Goal: Task Accomplishment & Management: Manage account settings

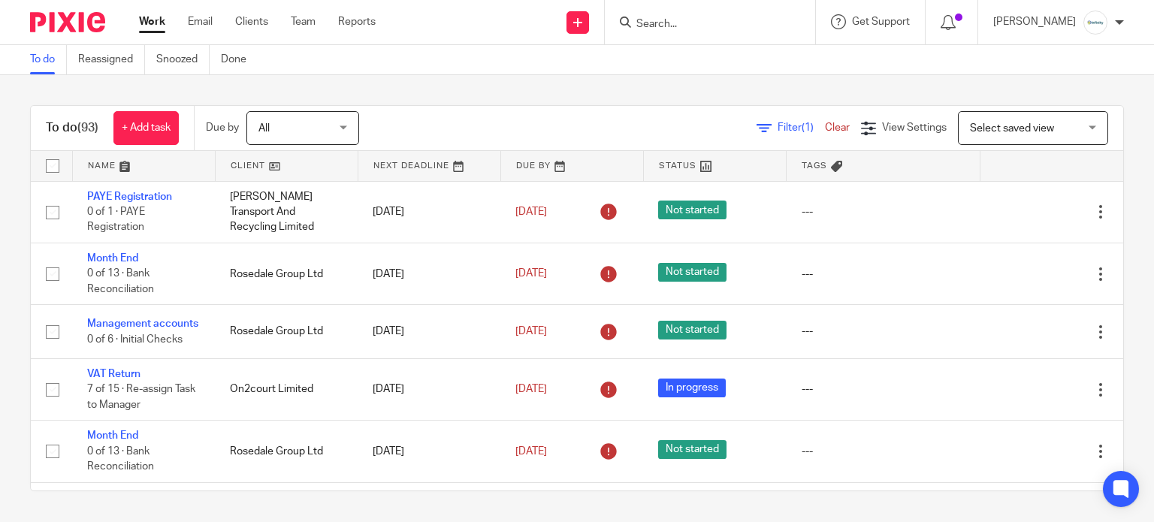
scroll to position [2003, 0]
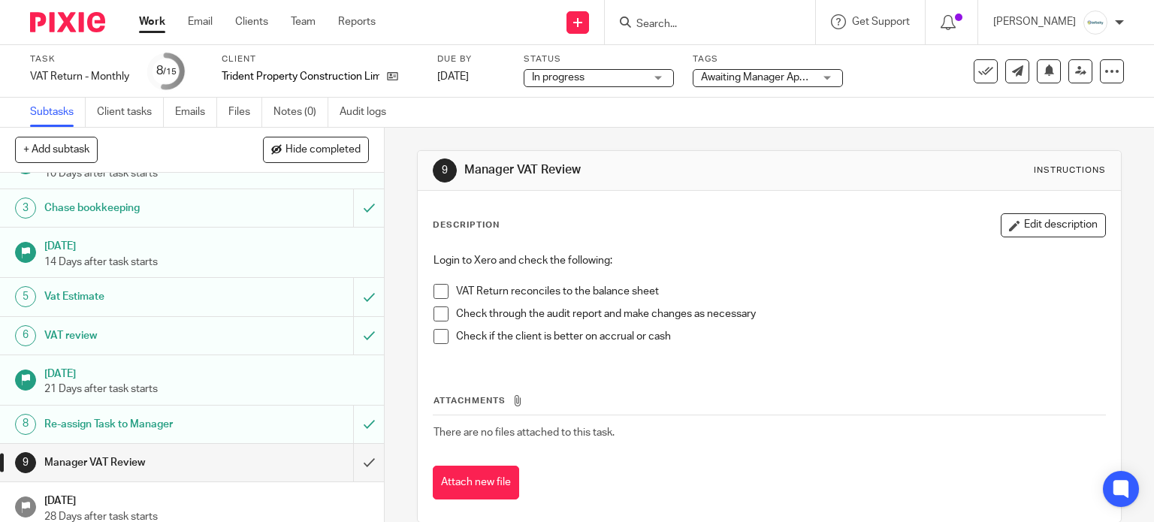
scroll to position [200, 0]
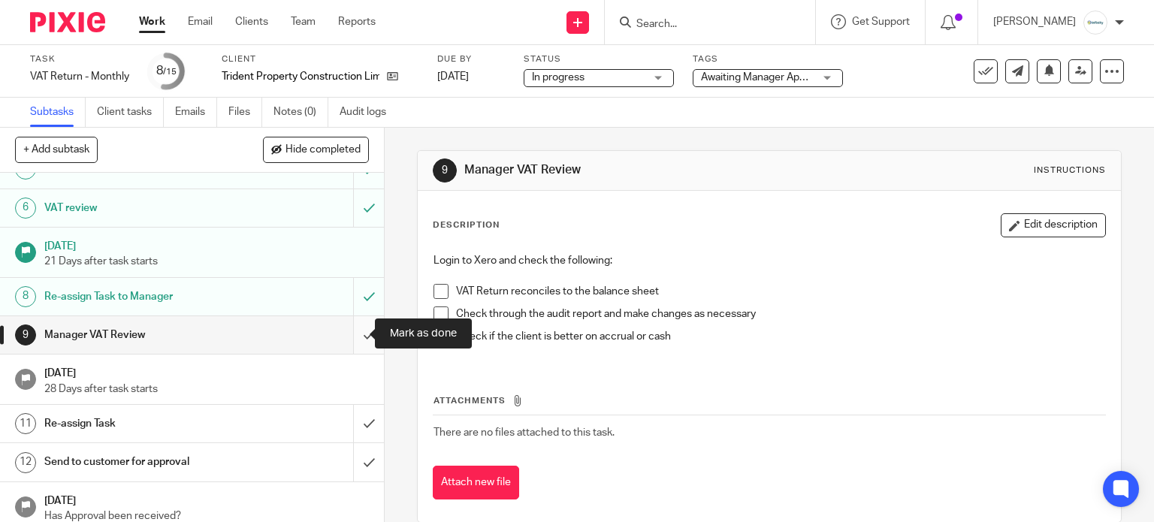
click at [344, 331] on input "submit" at bounding box center [192, 335] width 384 height 38
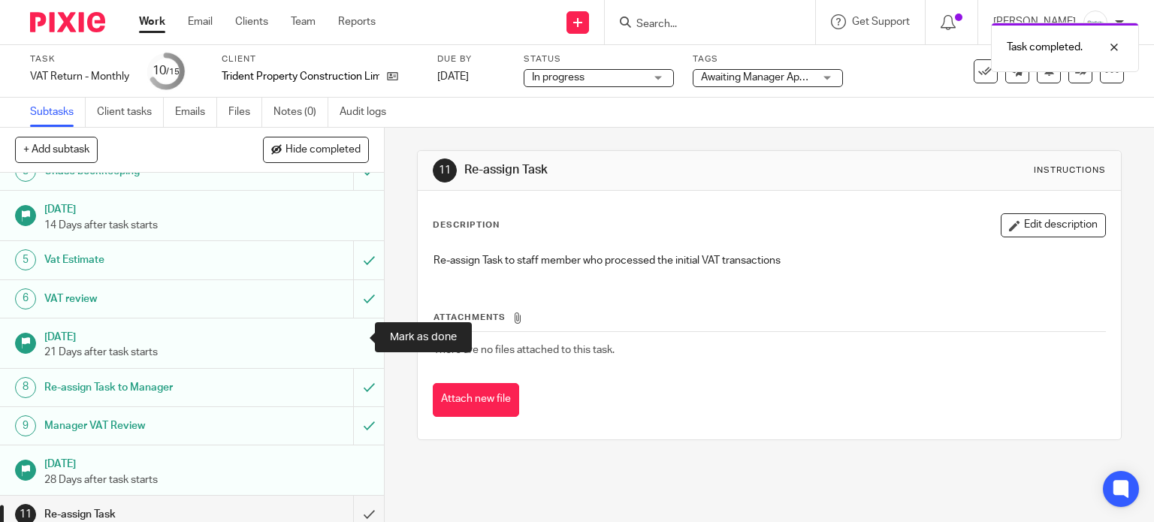
scroll to position [285, 0]
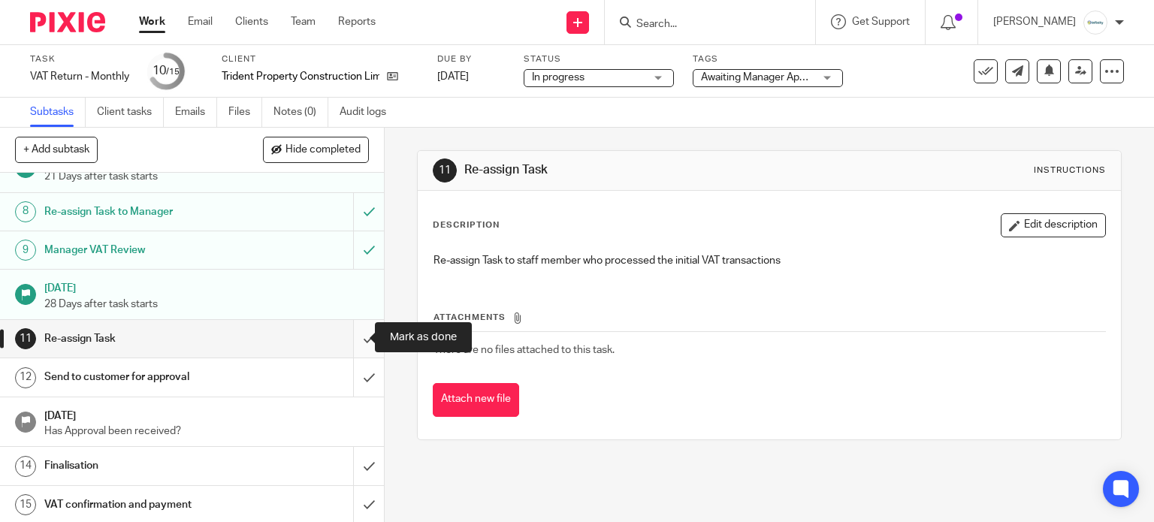
click at [349, 330] on input "submit" at bounding box center [192, 339] width 384 height 38
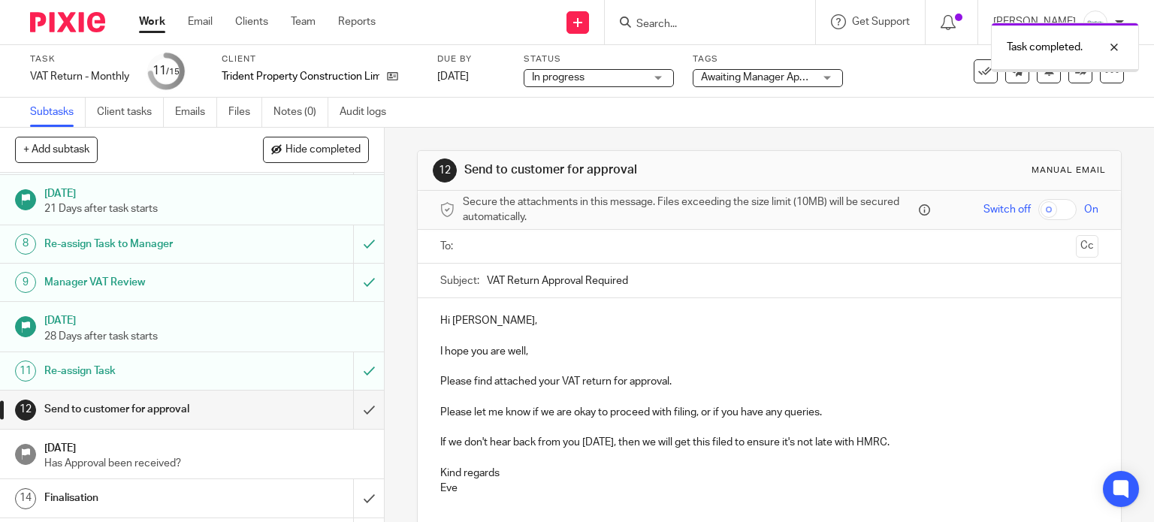
scroll to position [285, 0]
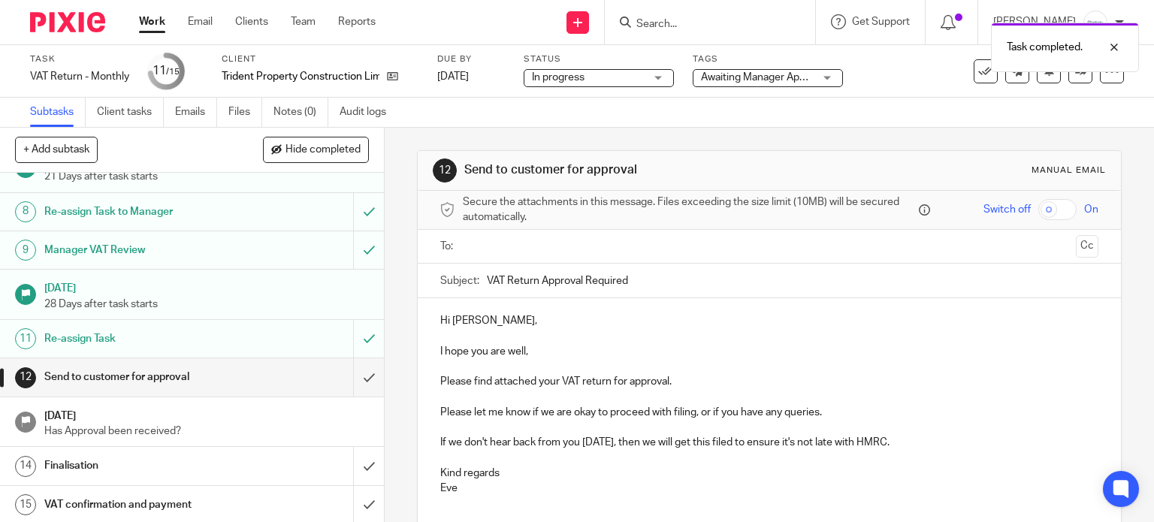
click at [717, 74] on span "Awaiting Manager Approval" at bounding box center [764, 77] width 127 height 11
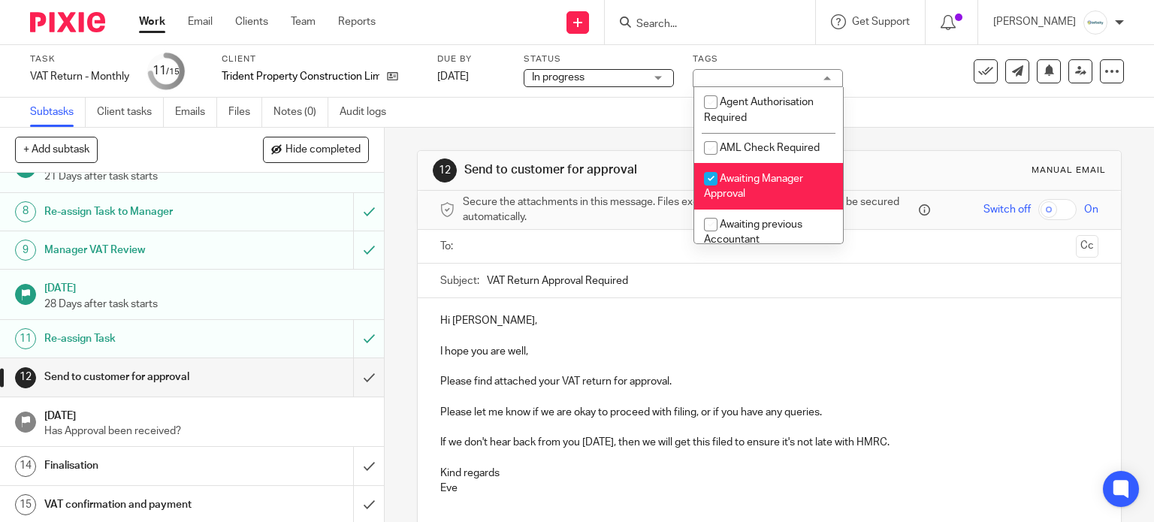
click at [709, 179] on input "checkbox" at bounding box center [710, 179] width 29 height 29
checkbox input "false"
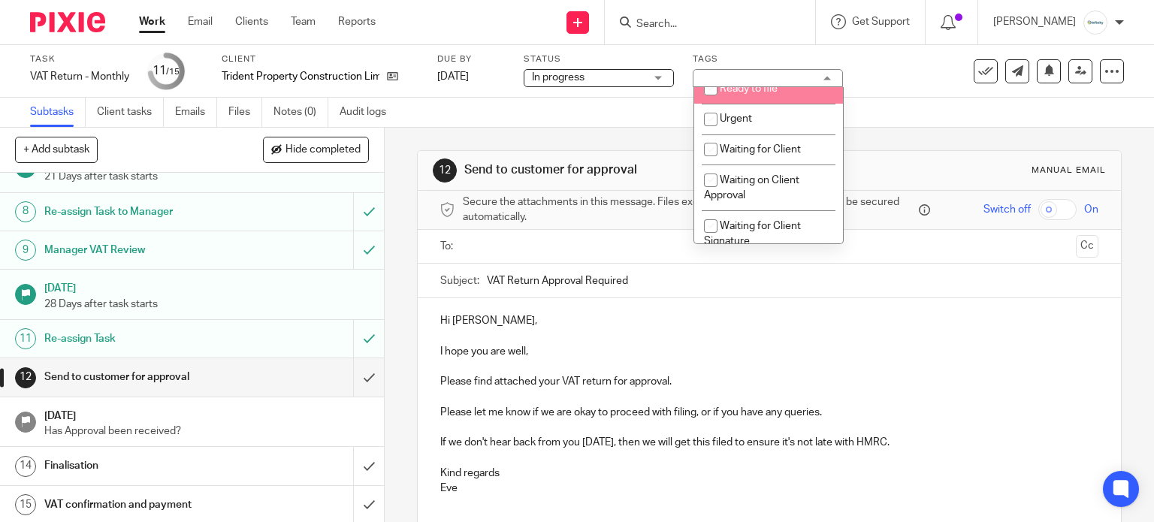
scroll to position [500, 0]
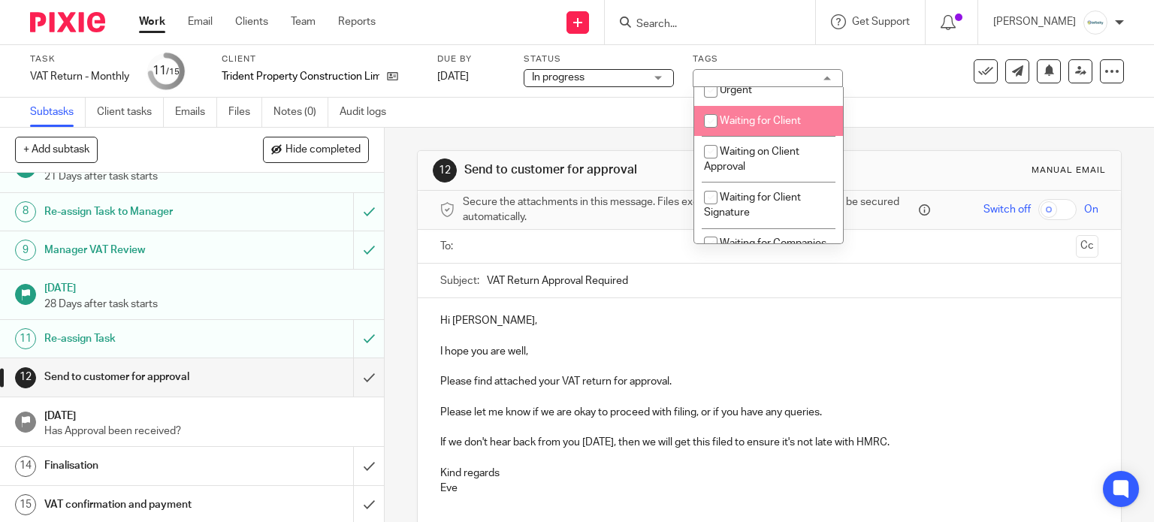
click at [735, 126] on span "Waiting for Client" at bounding box center [760, 121] width 81 height 11
checkbox input "true"
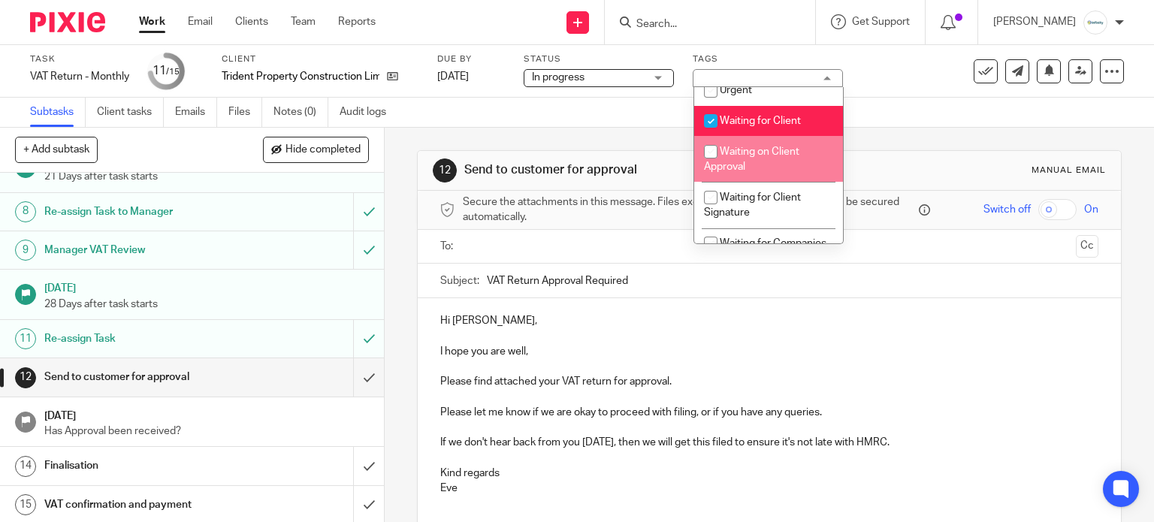
click at [894, 125] on div "Subtasks Client tasks Emails Files Notes (0) Audit logs" at bounding box center [577, 113] width 1154 height 30
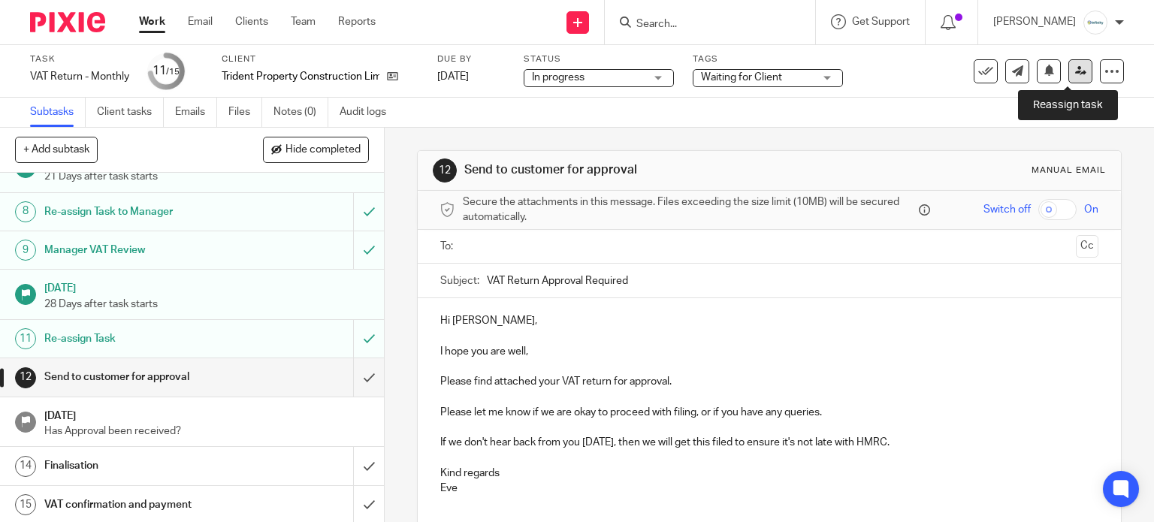
click at [1075, 72] on icon at bounding box center [1080, 70] width 11 height 11
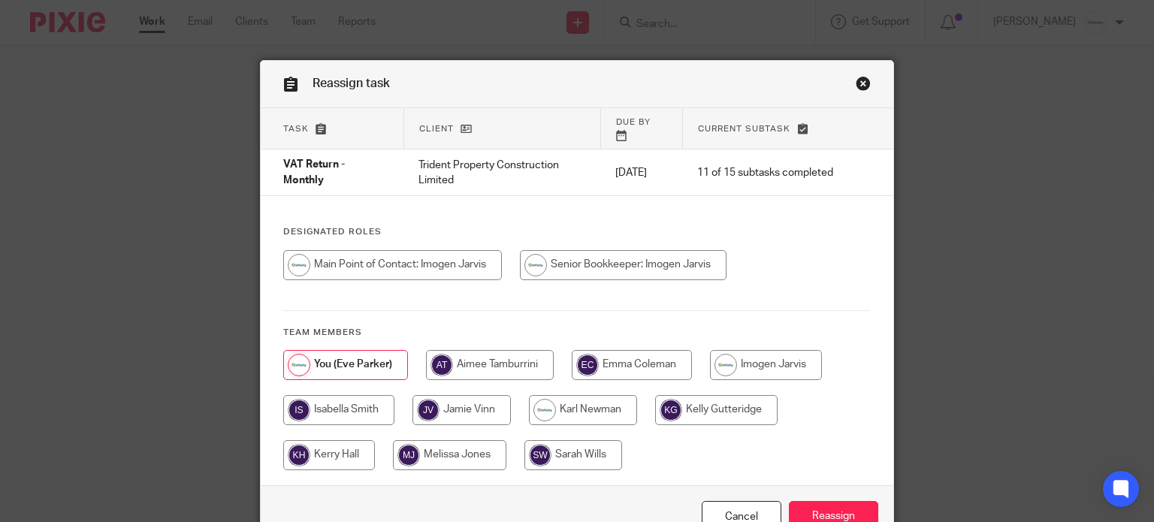
click at [752, 371] on input "radio" at bounding box center [766, 365] width 112 height 30
radio input "true"
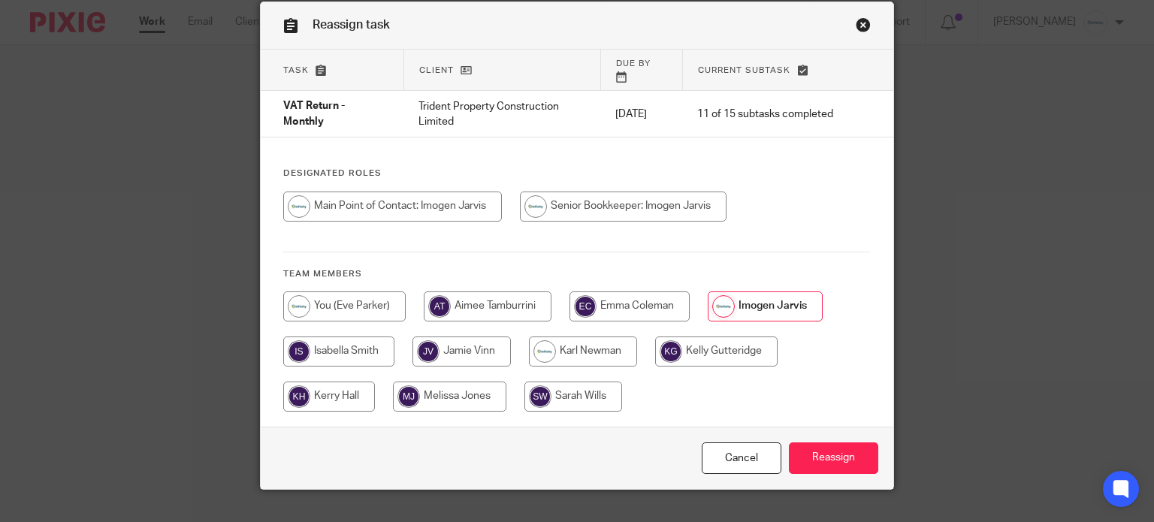
scroll to position [86, 0]
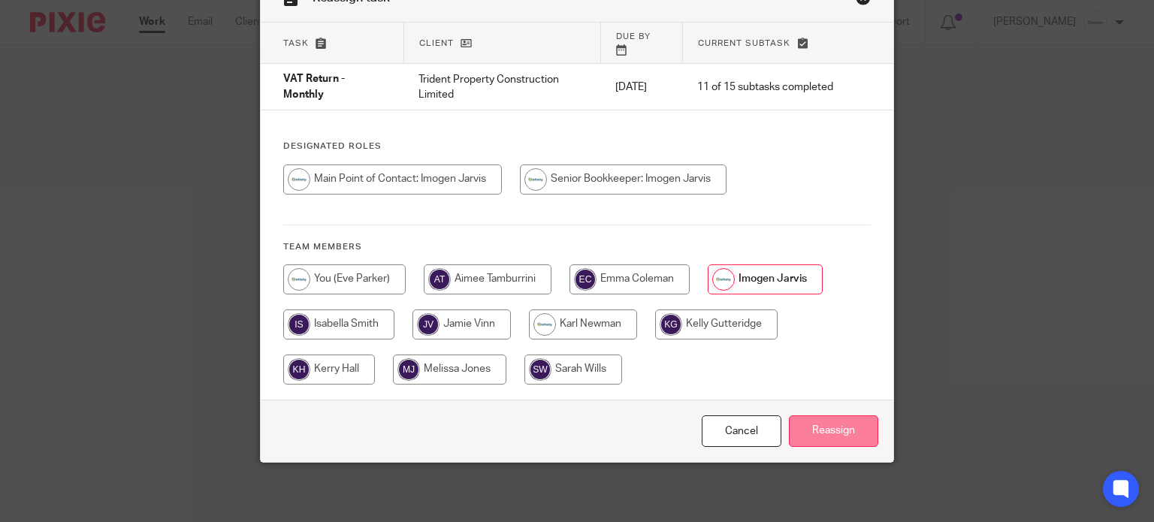
click at [826, 437] on input "Reassign" at bounding box center [833, 431] width 89 height 32
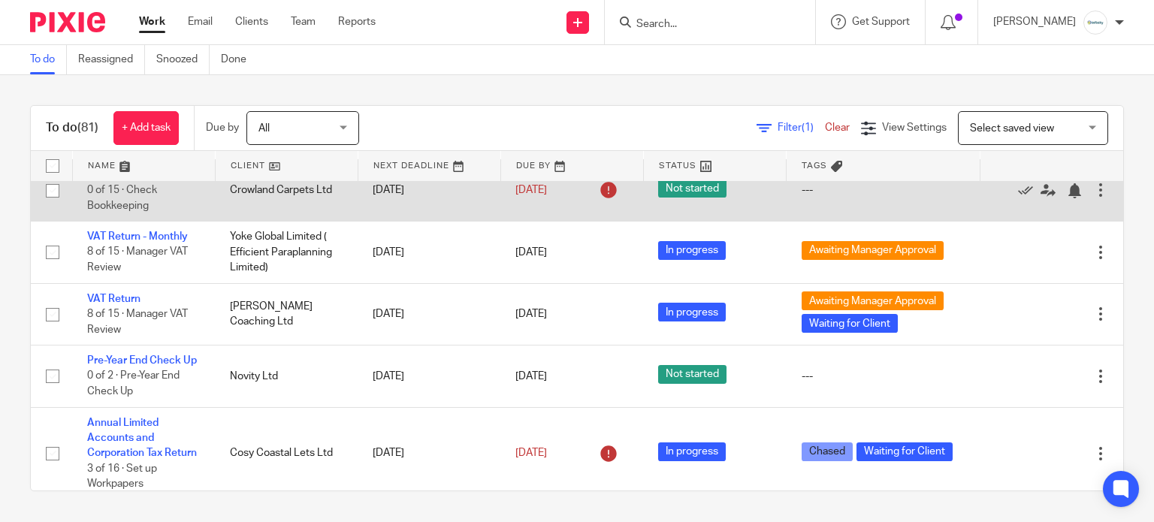
scroll to position [2203, 0]
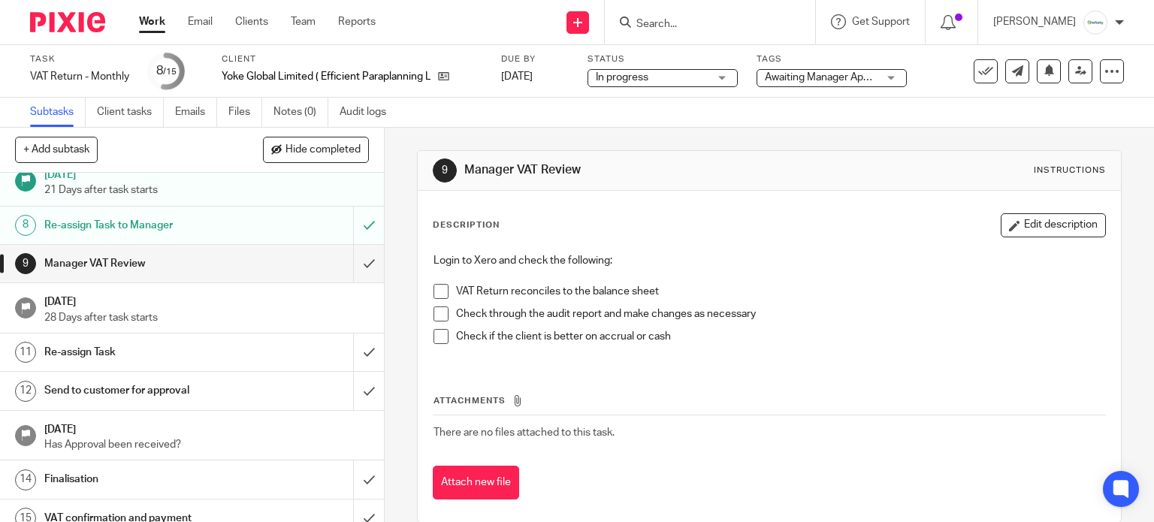
scroll to position [285, 0]
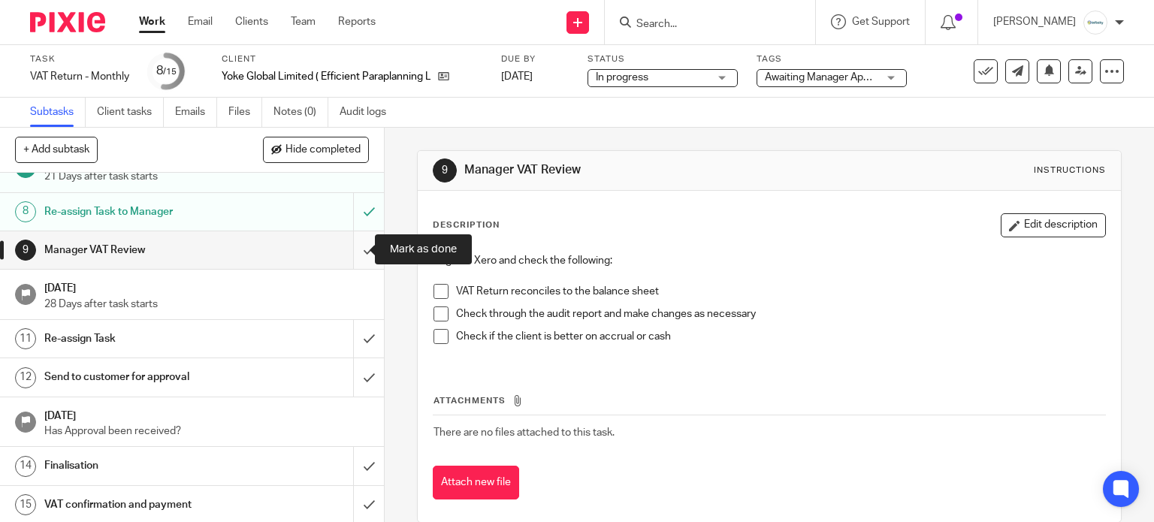
click at [342, 250] on input "submit" at bounding box center [192, 250] width 384 height 38
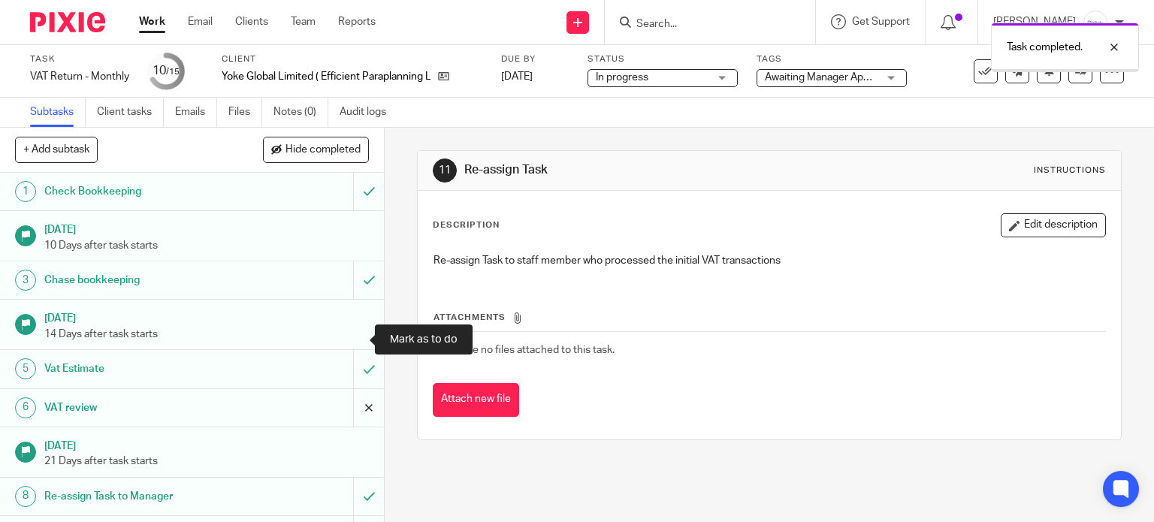
scroll to position [285, 0]
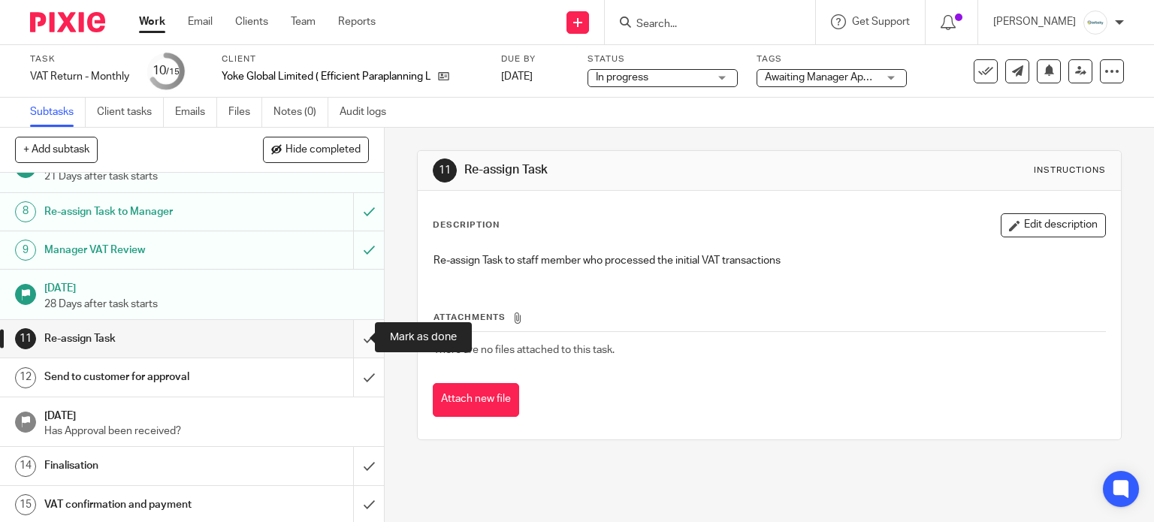
click at [352, 339] on input "submit" at bounding box center [192, 339] width 384 height 38
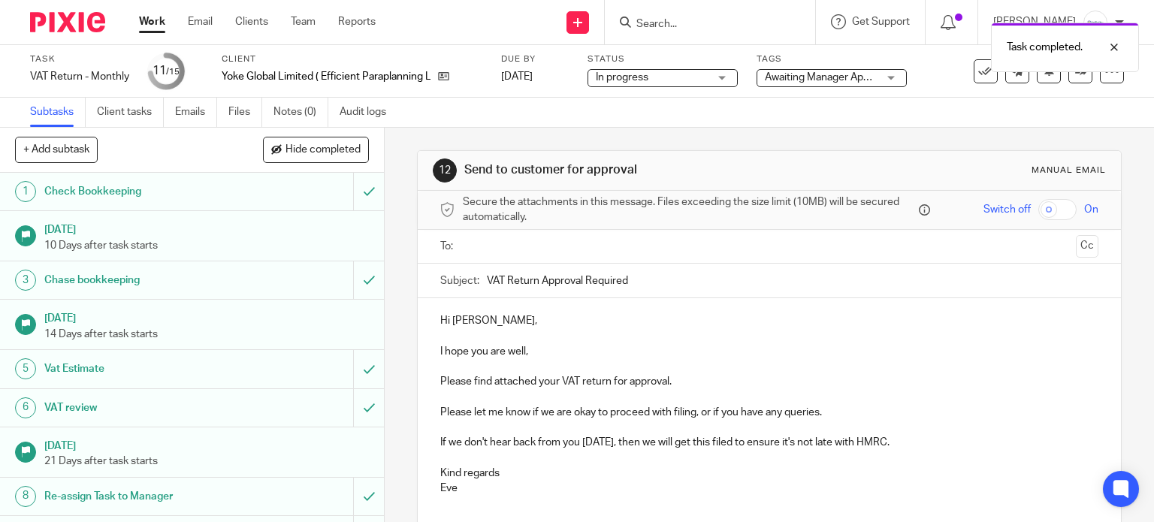
click at [826, 72] on span "Awaiting Manager Approval" at bounding box center [828, 77] width 127 height 11
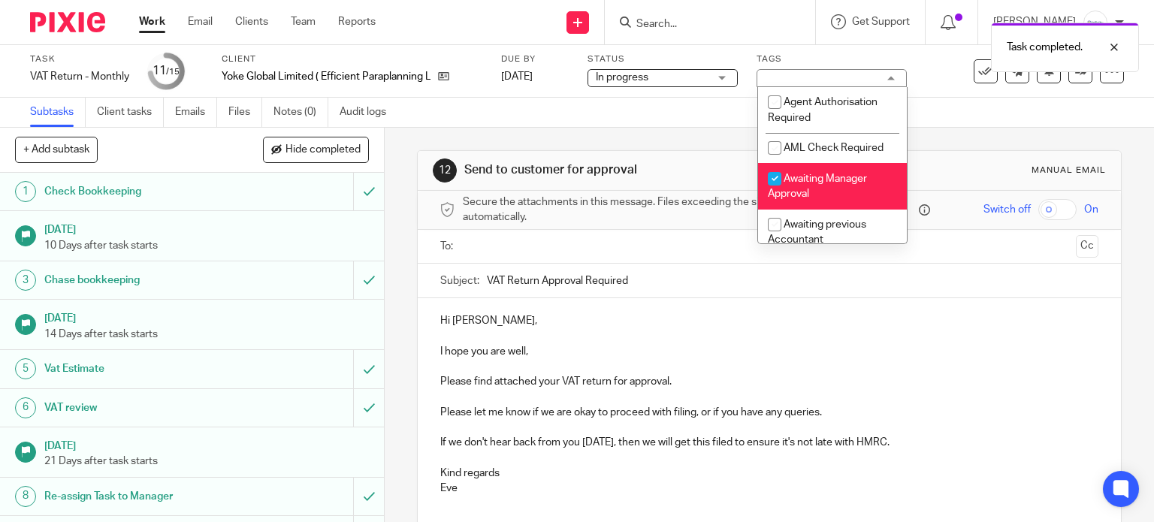
click at [847, 177] on span "Awaiting Manager Approval" at bounding box center [817, 187] width 99 height 26
checkbox input "false"
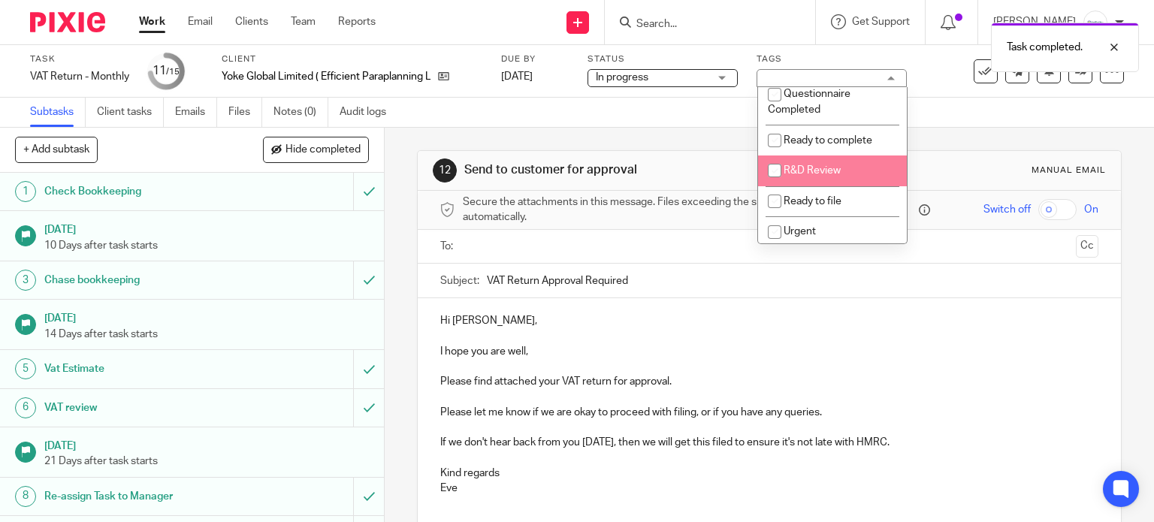
scroll to position [400, 0]
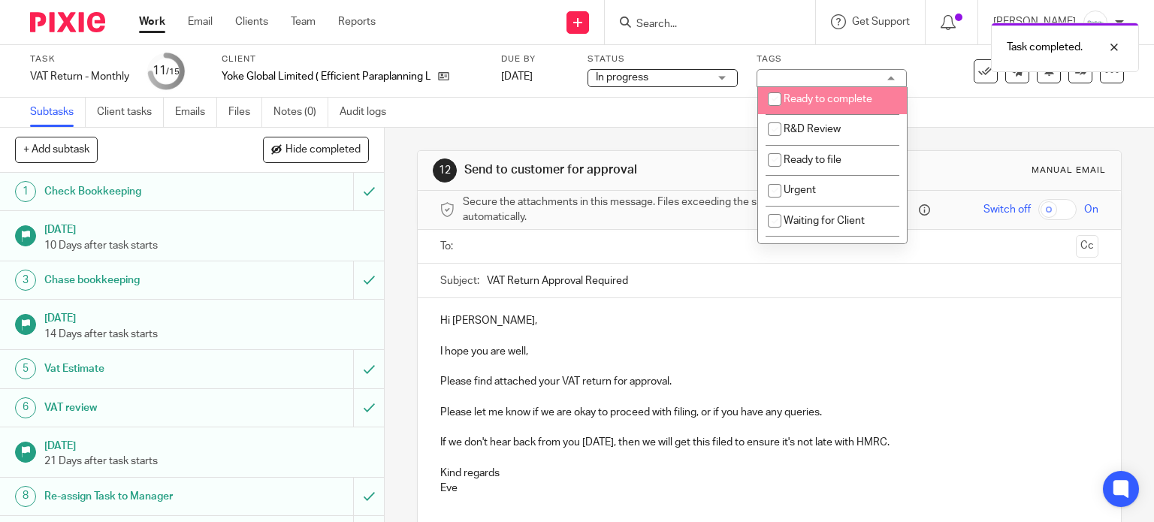
click at [832, 112] on li "Ready to complete" at bounding box center [832, 98] width 149 height 31
checkbox input "true"
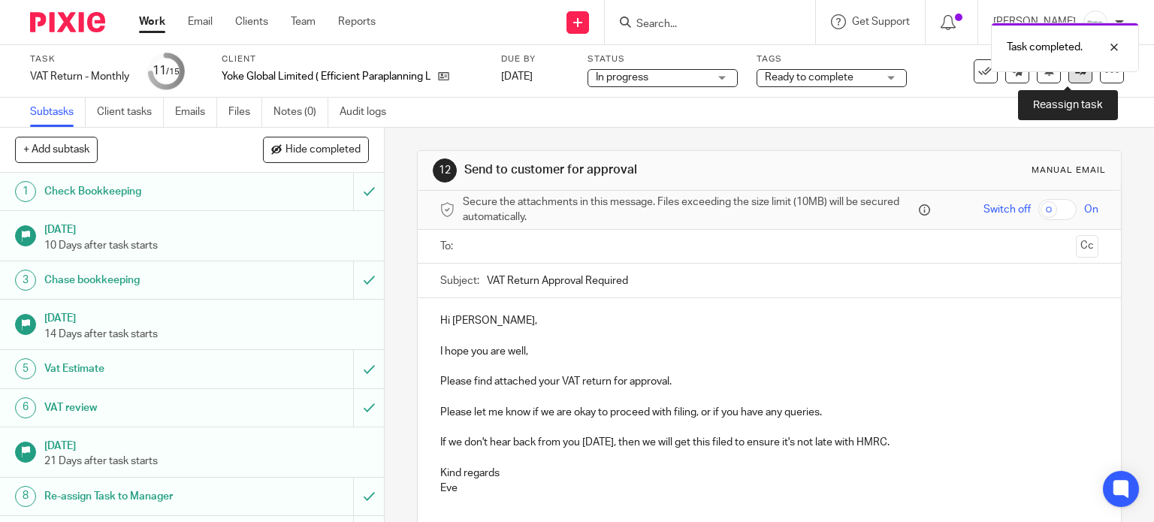
click at [1075, 74] on icon at bounding box center [1080, 70] width 11 height 11
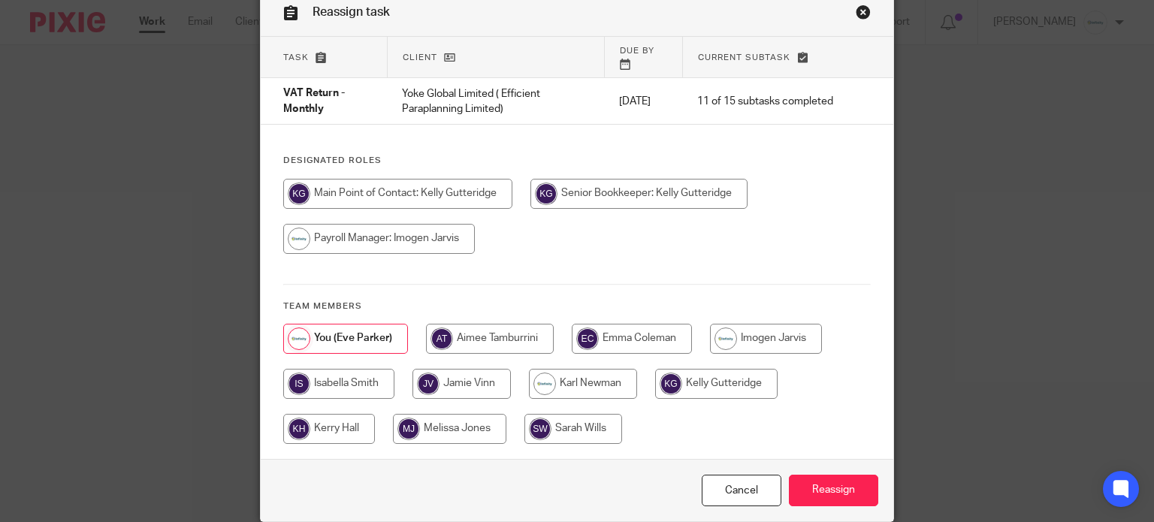
scroll to position [100, 0]
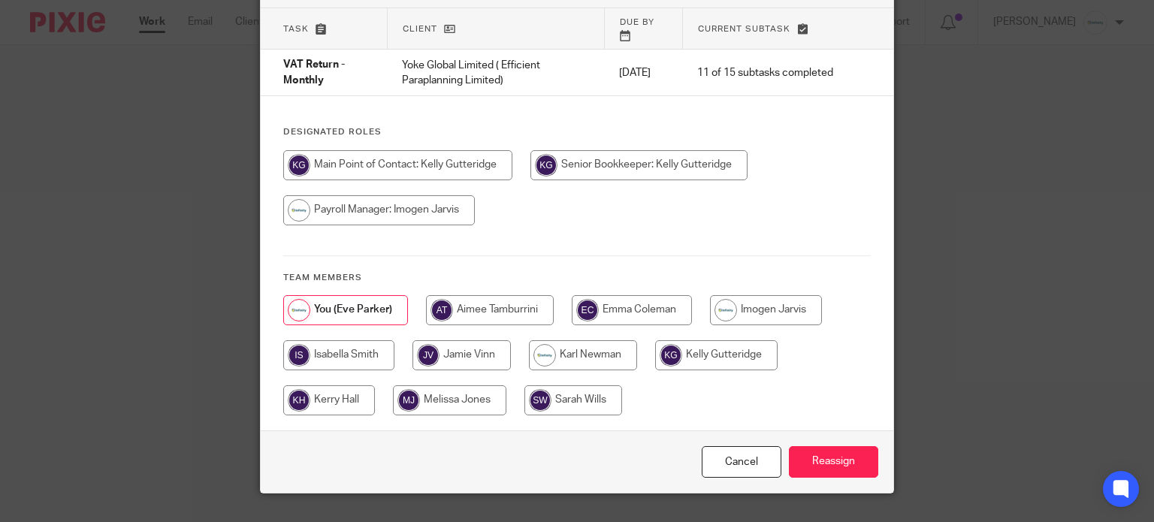
click at [691, 346] on input "radio" at bounding box center [716, 355] width 122 height 30
radio input "true"
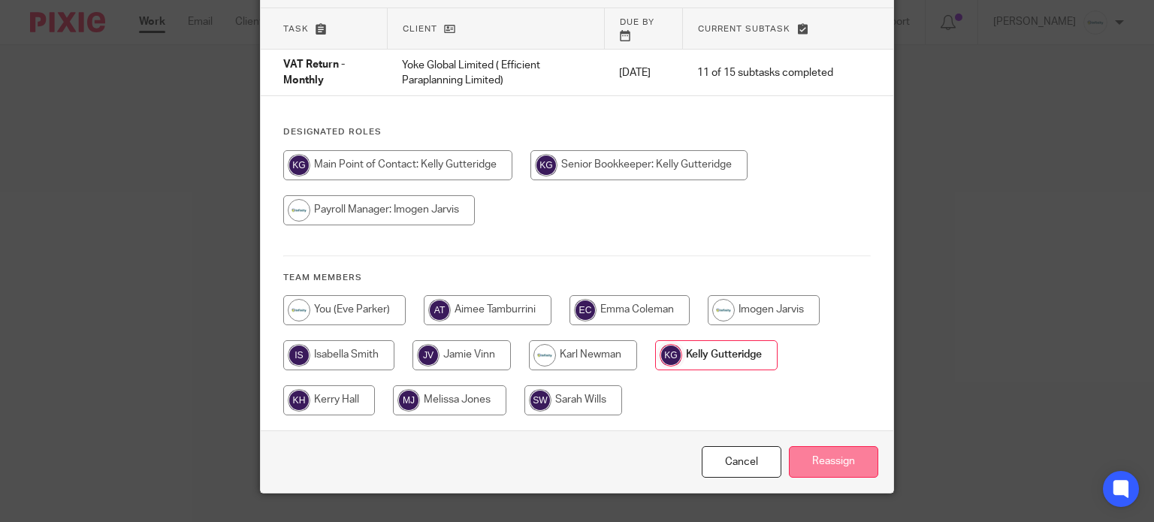
click at [828, 456] on input "Reassign" at bounding box center [833, 462] width 89 height 32
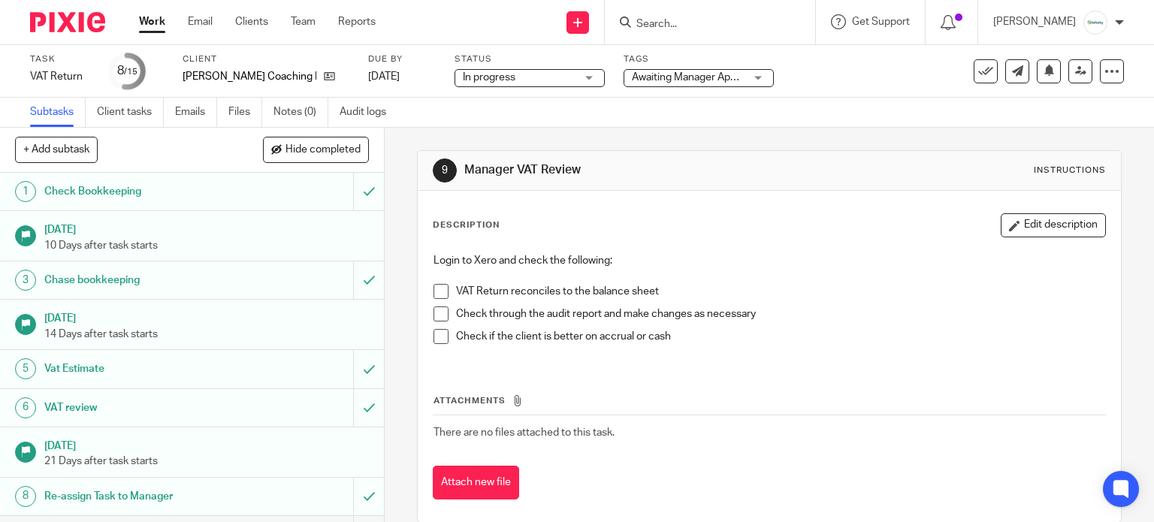
click at [727, 28] on input "Search" at bounding box center [702, 25] width 135 height 14
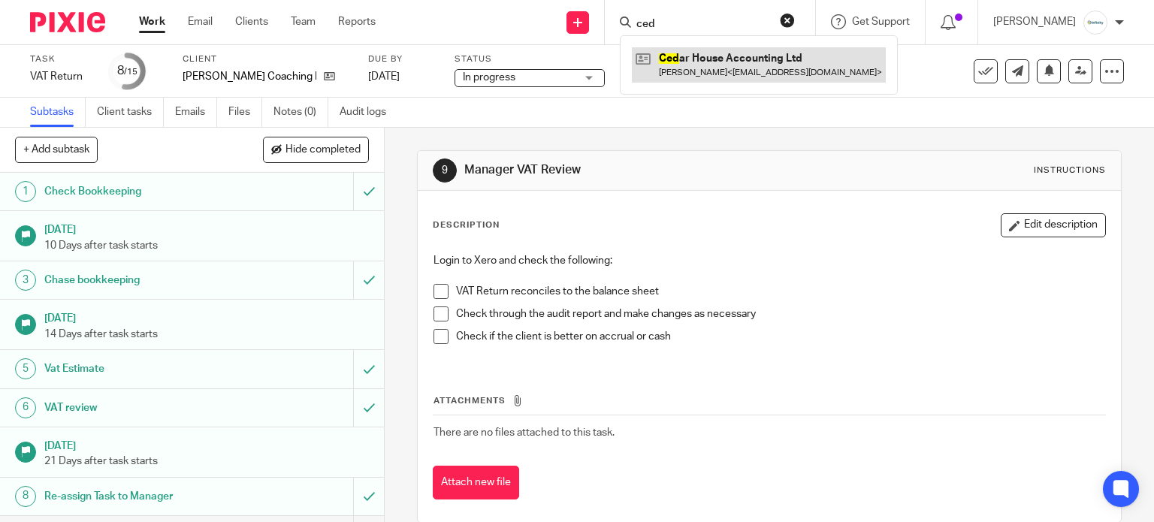
type input "ced"
click at [718, 59] on link at bounding box center [759, 64] width 254 height 35
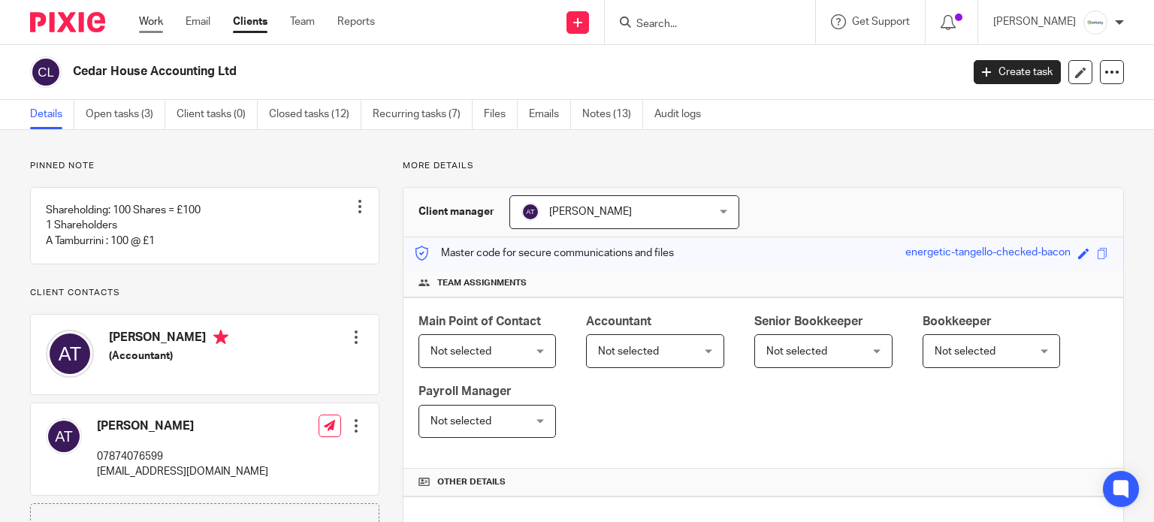
click at [155, 26] on link "Work" at bounding box center [151, 21] width 24 height 15
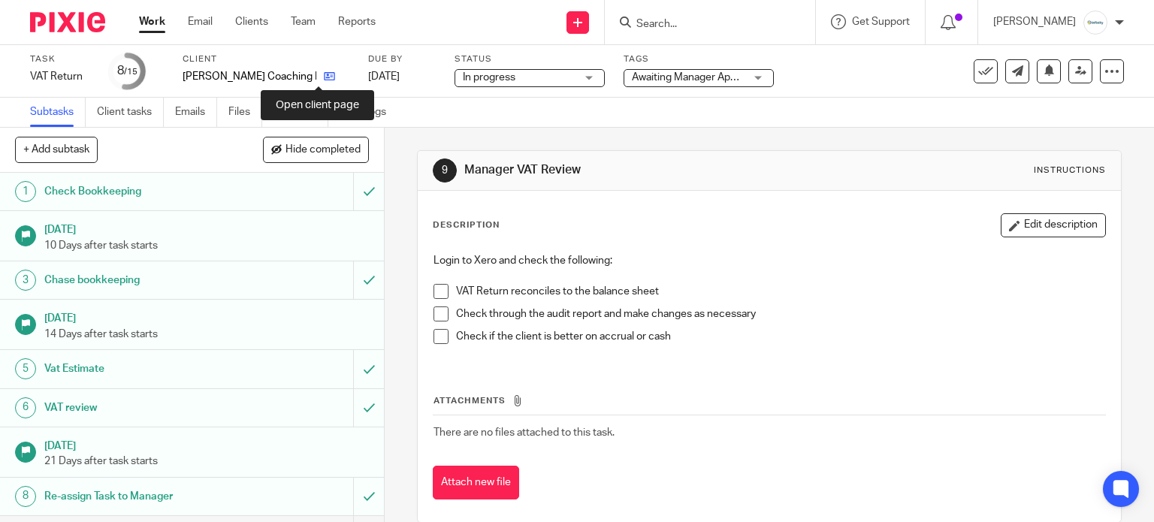
click at [324, 75] on icon at bounding box center [329, 76] width 11 height 11
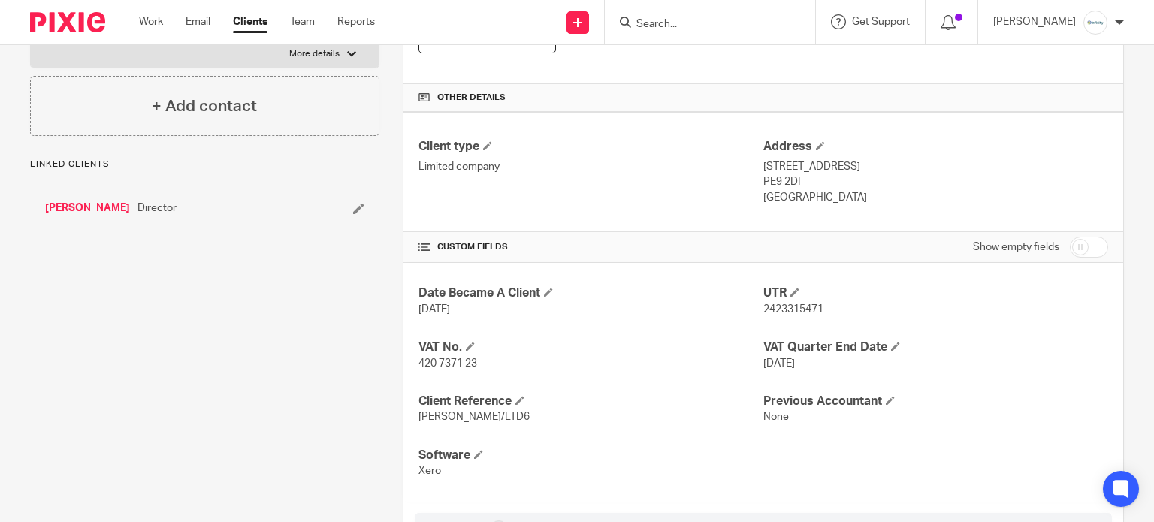
scroll to position [500, 0]
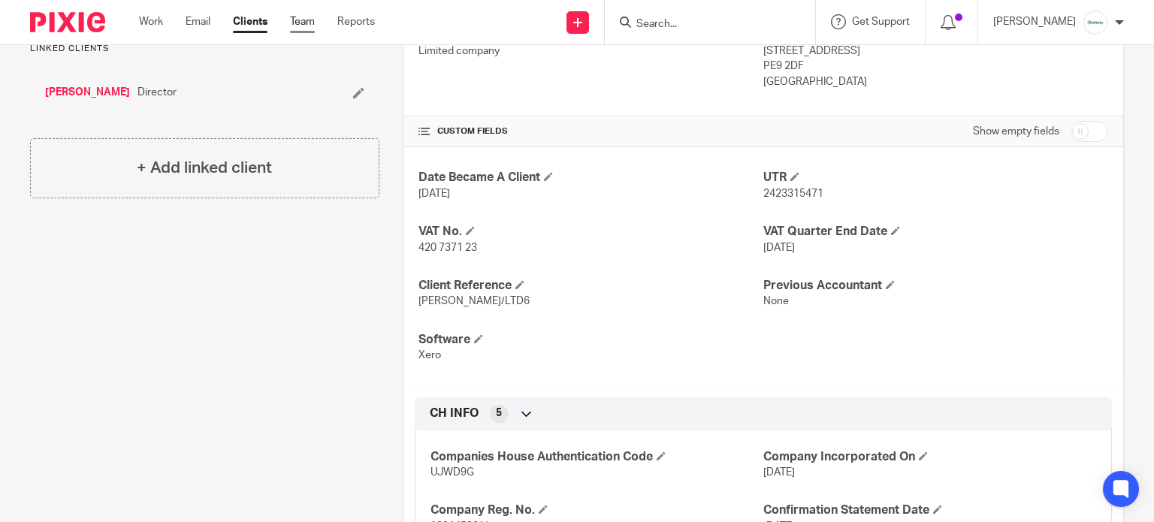
click at [315, 19] on link "Team" at bounding box center [302, 21] width 25 height 15
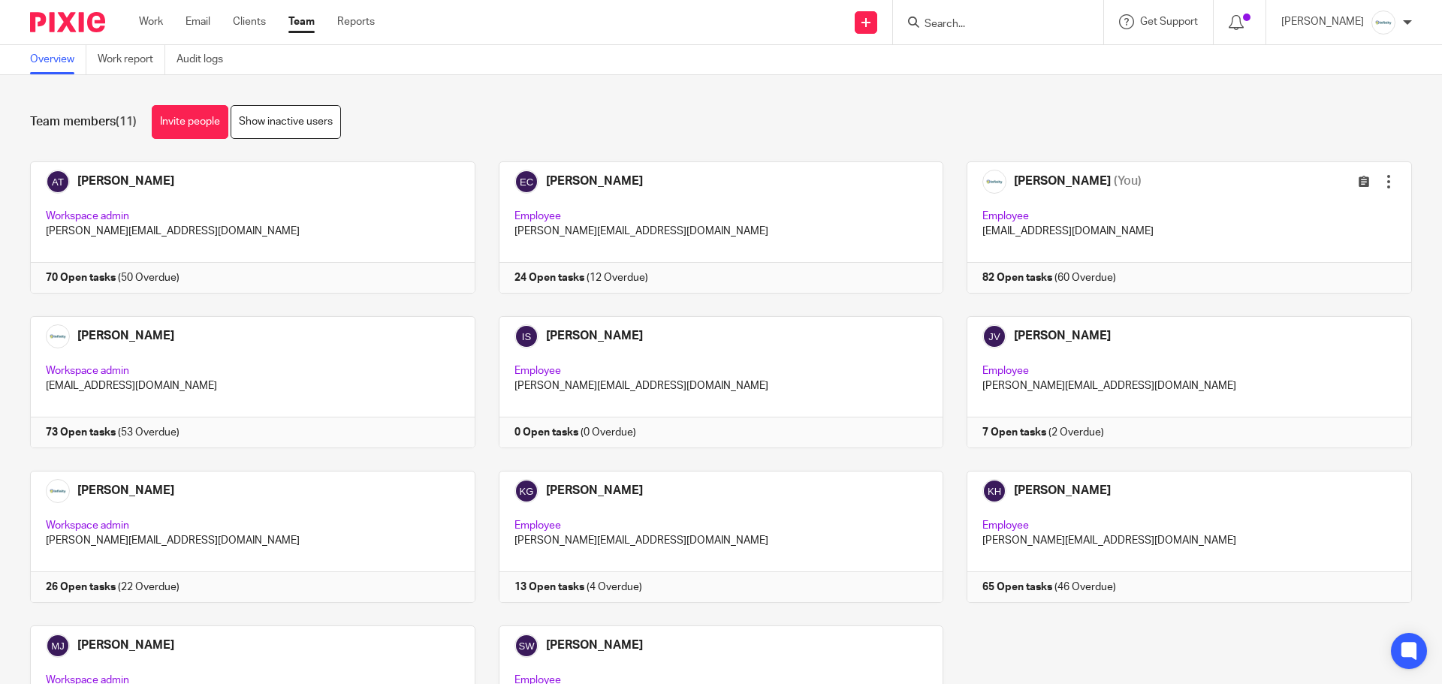
click at [152, 32] on div "Work Email Clients Team Reports Work Email Clients Team Reports Settings" at bounding box center [260, 22] width 273 height 44
click at [152, 22] on link "Work" at bounding box center [151, 21] width 24 height 15
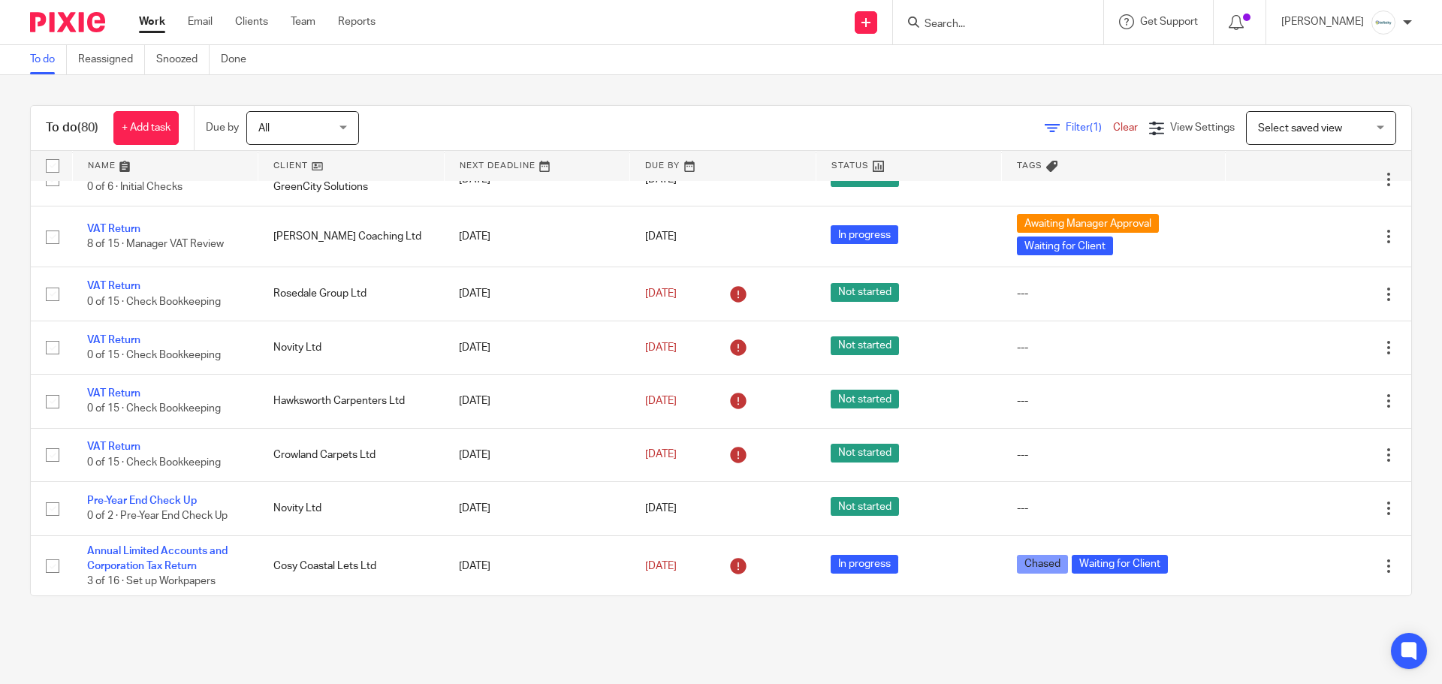
scroll to position [1502, 0]
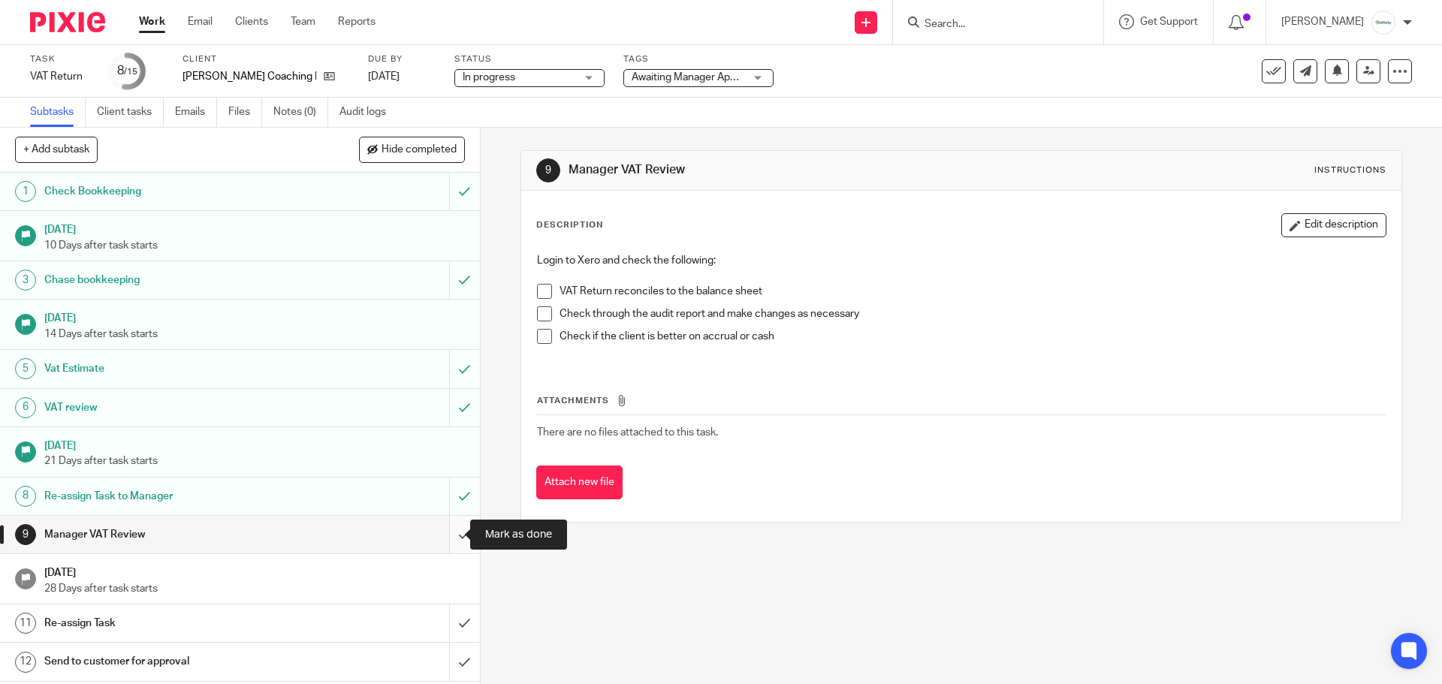
click at [454, 539] on input "submit" at bounding box center [240, 535] width 480 height 38
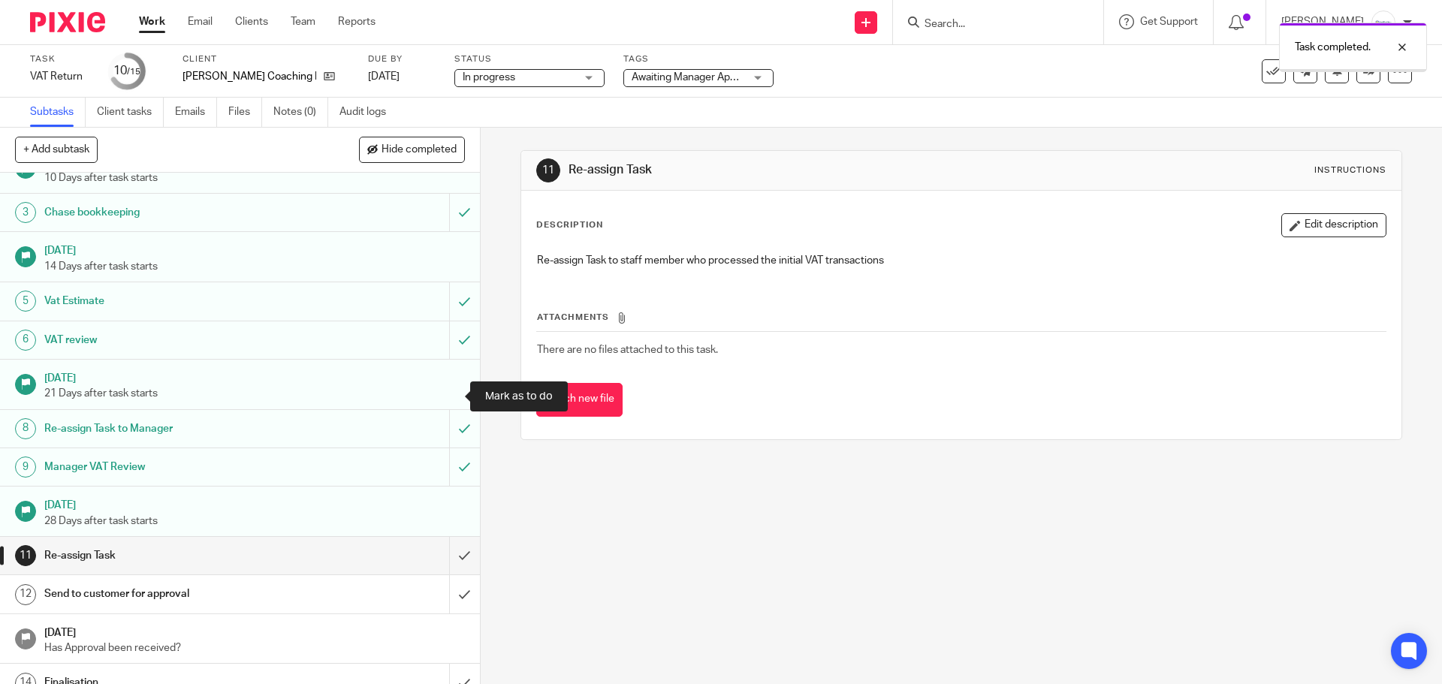
scroll to position [100, 0]
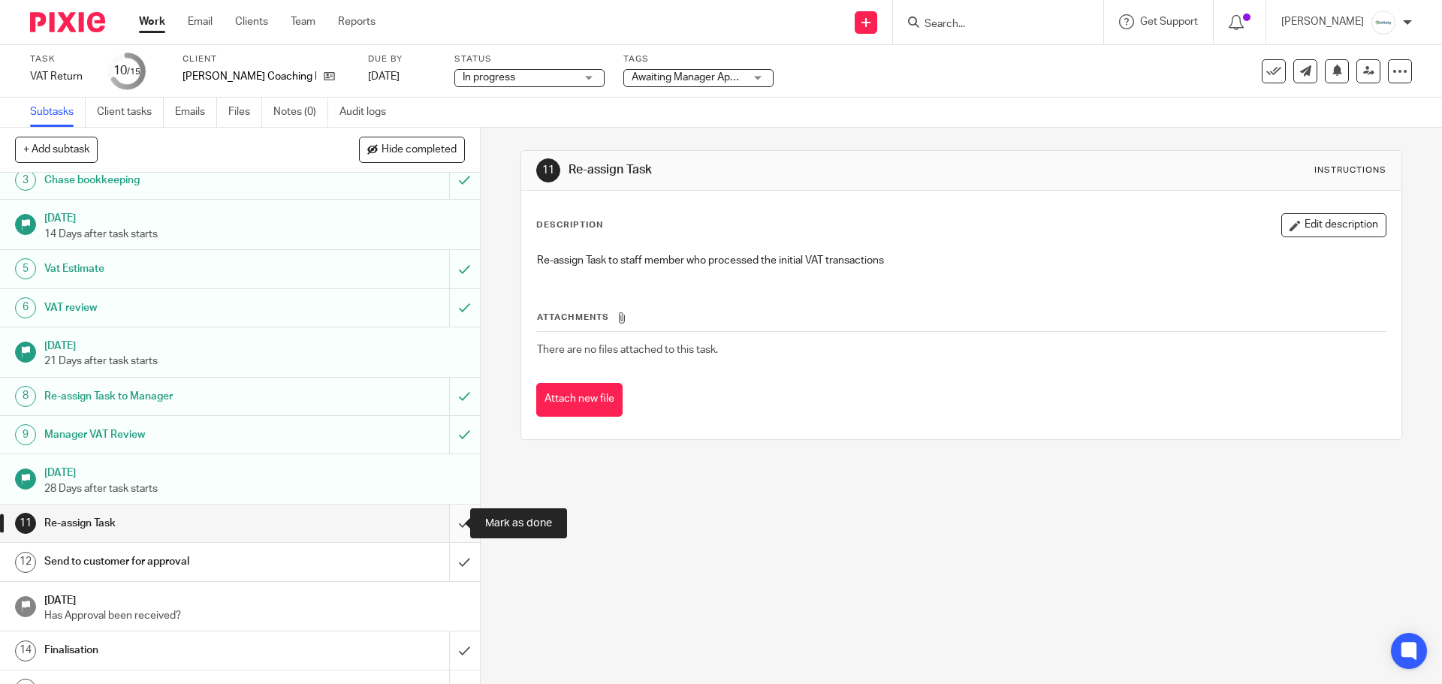
click at [445, 527] on input "submit" at bounding box center [240, 524] width 480 height 38
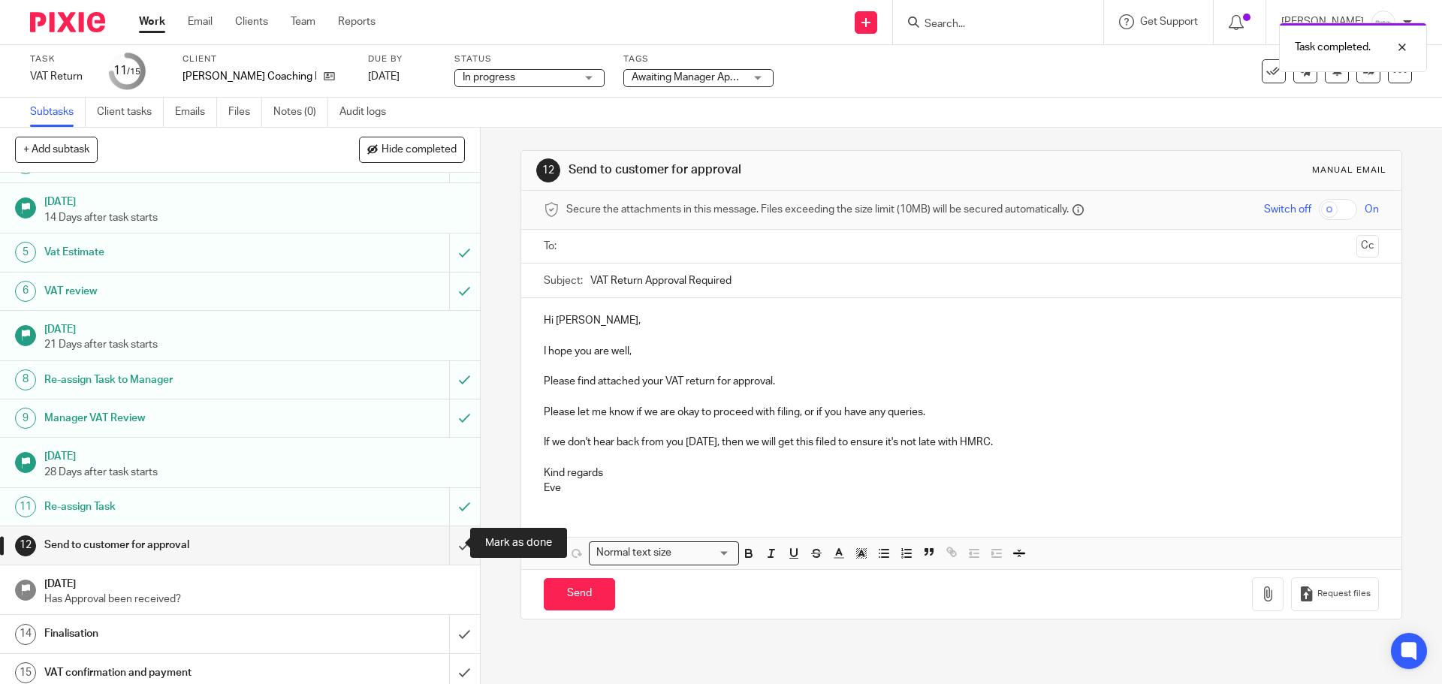
scroll to position [125, 0]
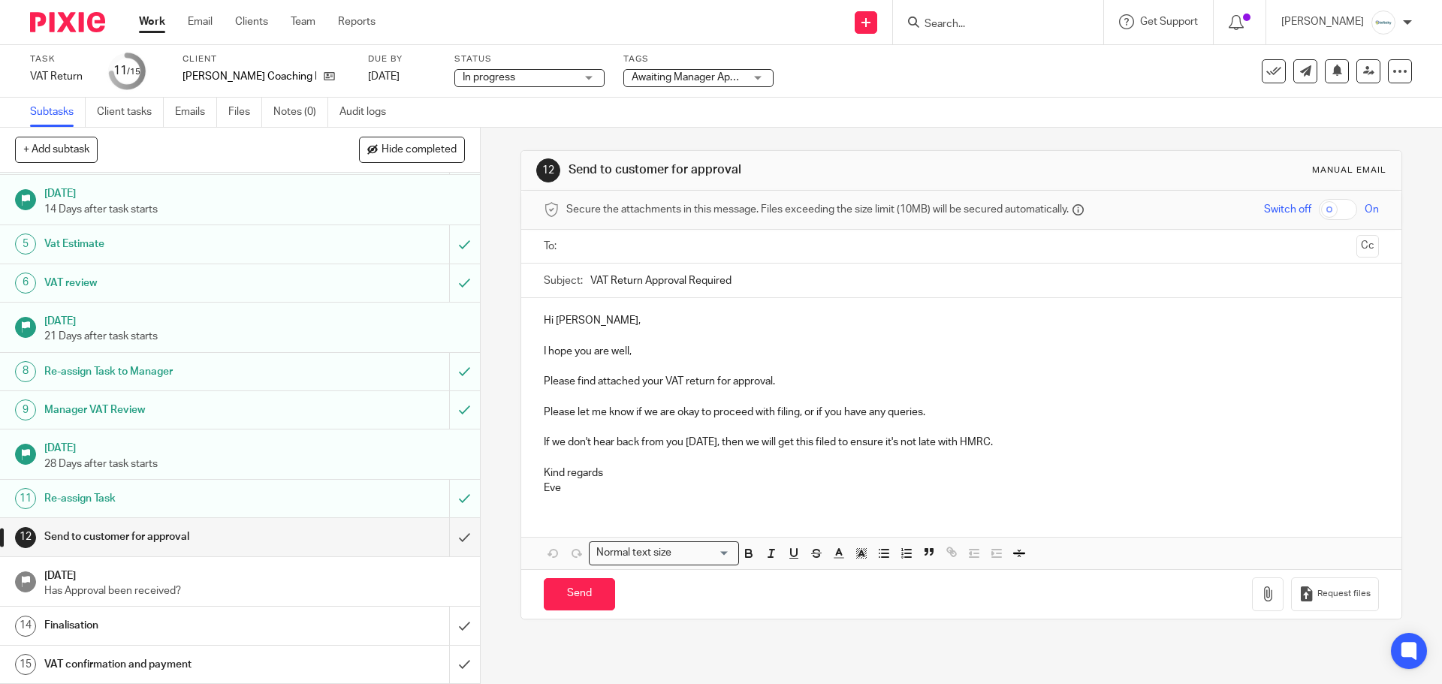
click at [684, 74] on span "Awaiting Manager Approval + 1" at bounding box center [703, 77] width 143 height 11
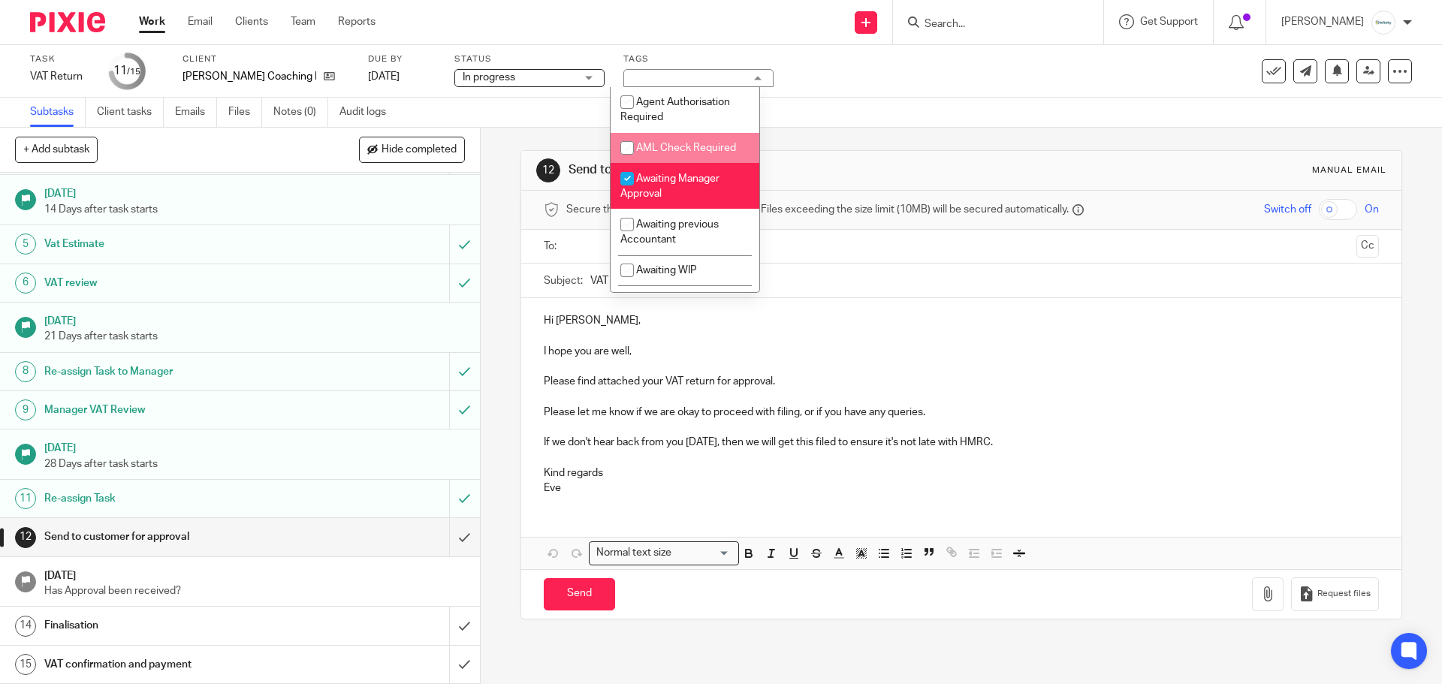
click at [669, 162] on li "AML Check Required" at bounding box center [685, 148] width 149 height 31
checkbox input "true"
click at [669, 176] on span "Awaiting Manager Approval" at bounding box center [670, 187] width 99 height 26
checkbox input "false"
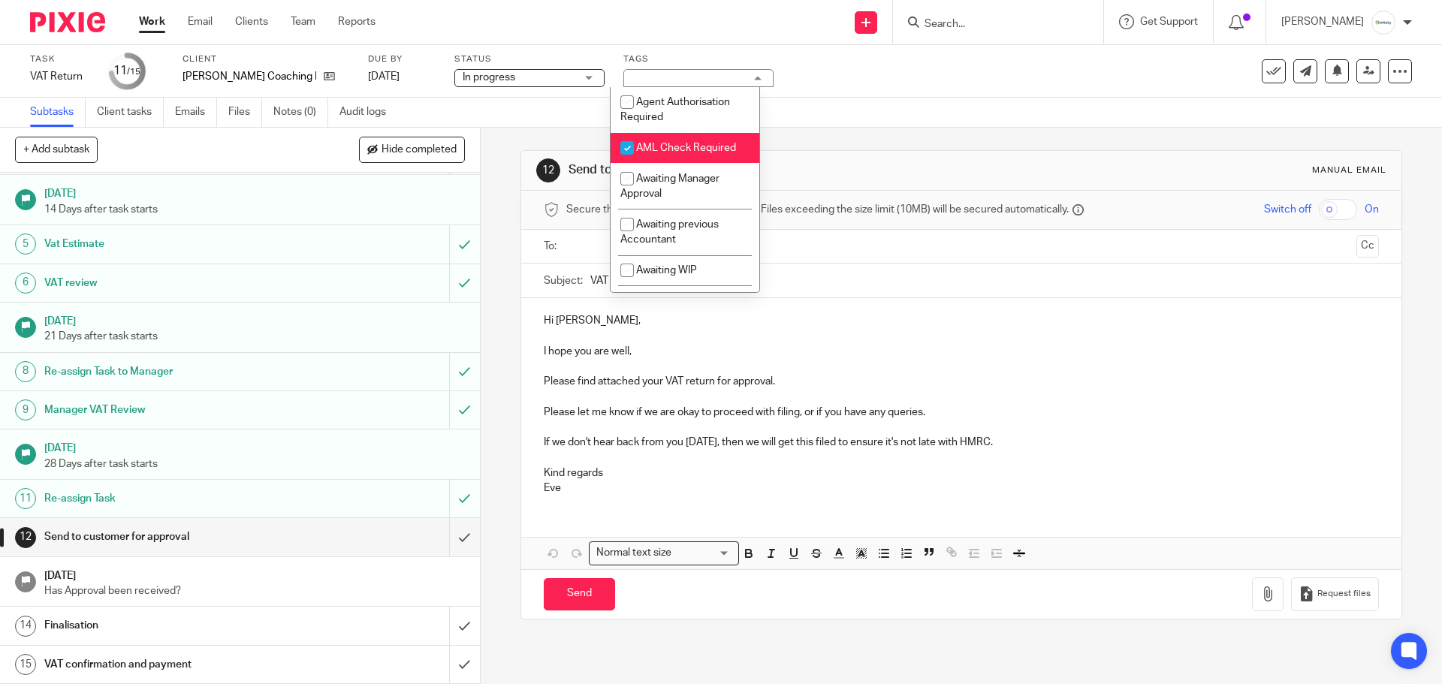
click at [660, 149] on span "AML Check Required" at bounding box center [686, 148] width 100 height 11
checkbox input "false"
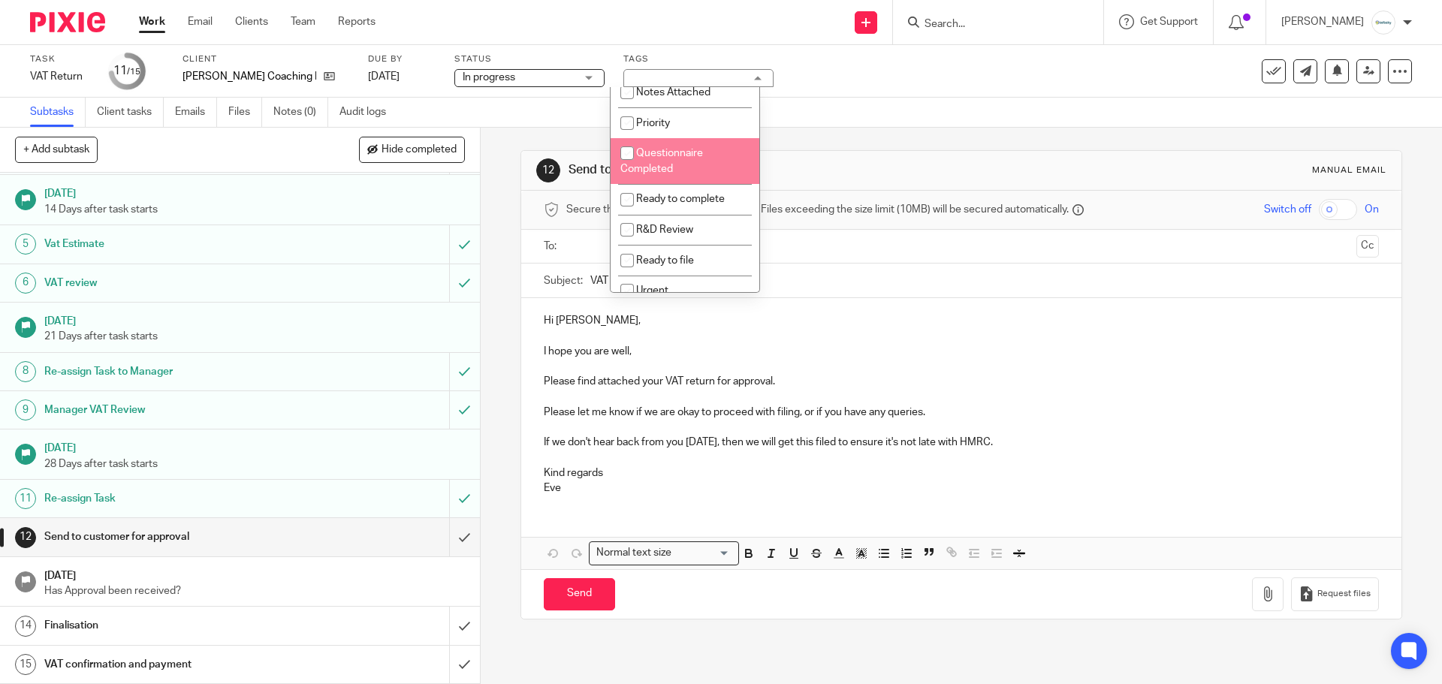
scroll to position [300, 0]
click at [669, 203] on span "Ready to complete" at bounding box center [680, 198] width 89 height 11
checkbox input "true"
click at [863, 122] on div "Subtasks Client tasks Emails Files Notes (0) Audit logs" at bounding box center [721, 113] width 1442 height 30
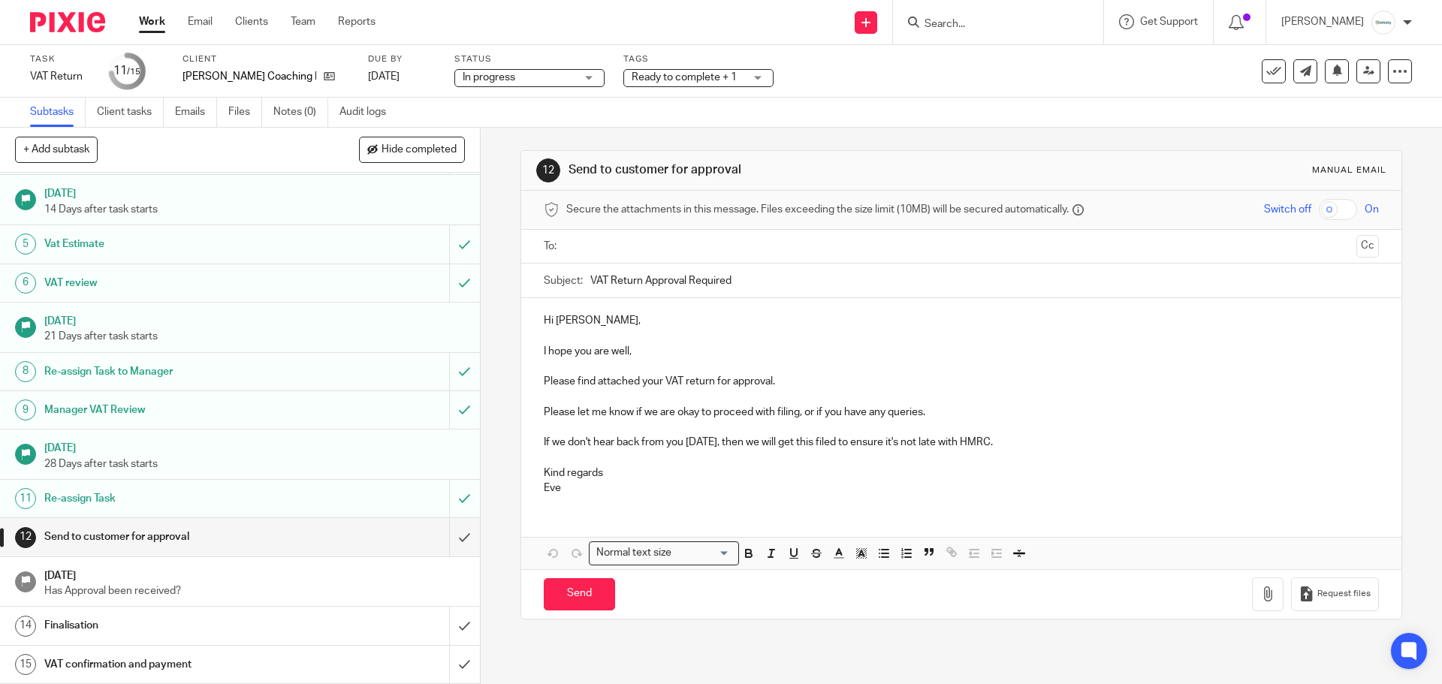
click at [666, 71] on span "Ready to complete + 1" at bounding box center [688, 78] width 113 height 16
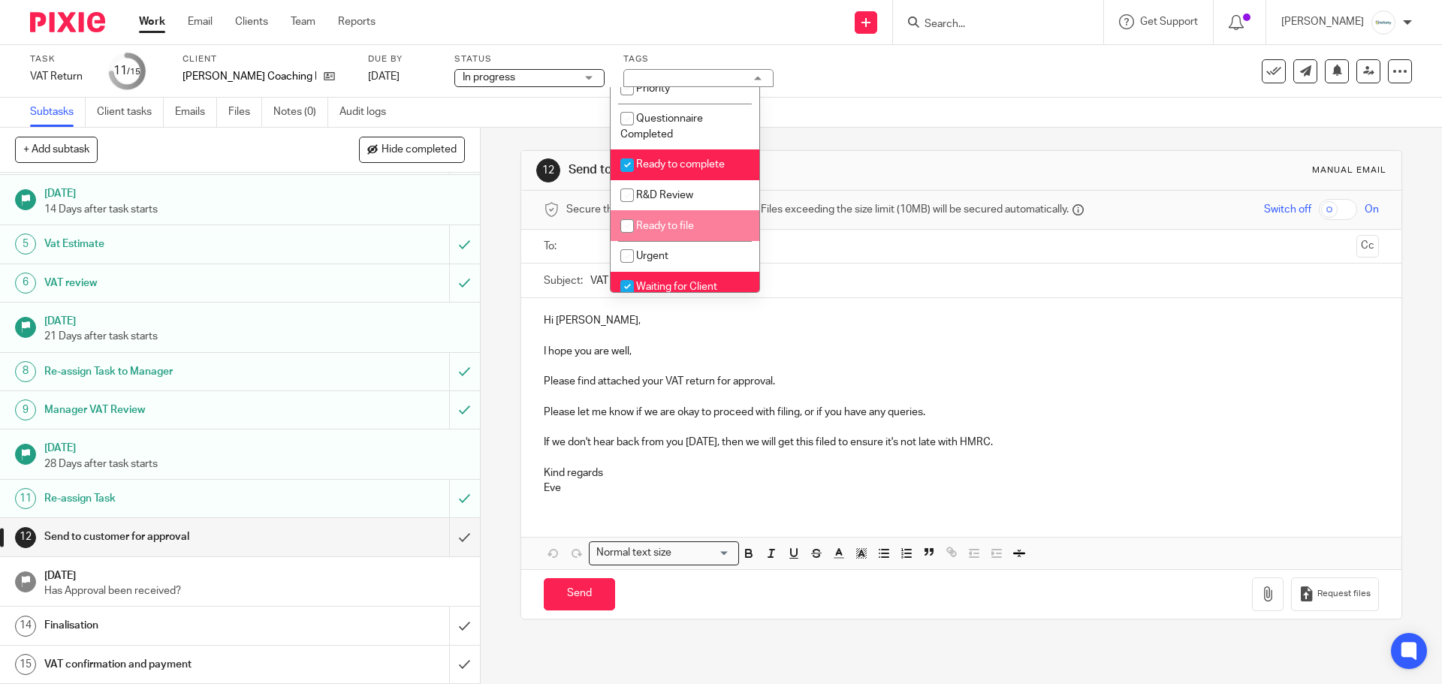
scroll to position [434, 0]
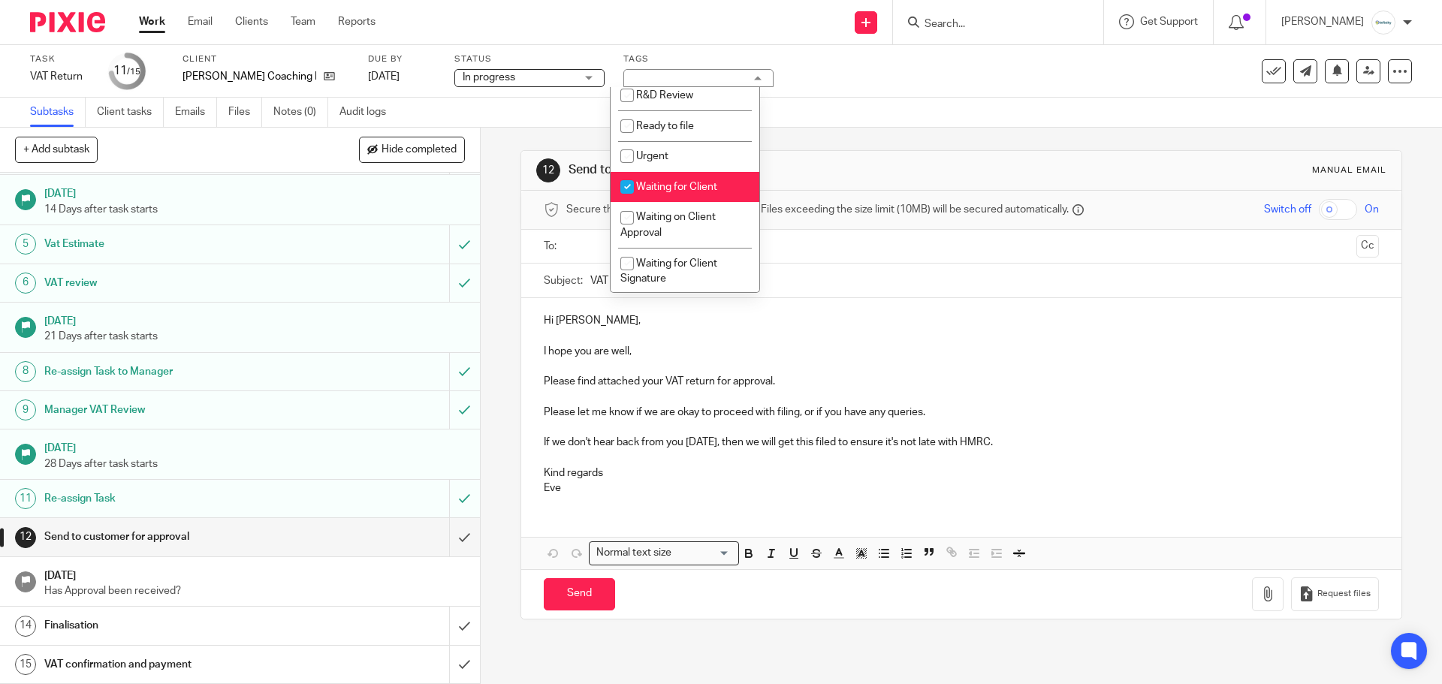
click at [675, 186] on span "Waiting for Client" at bounding box center [676, 187] width 81 height 11
checkbox input "false"
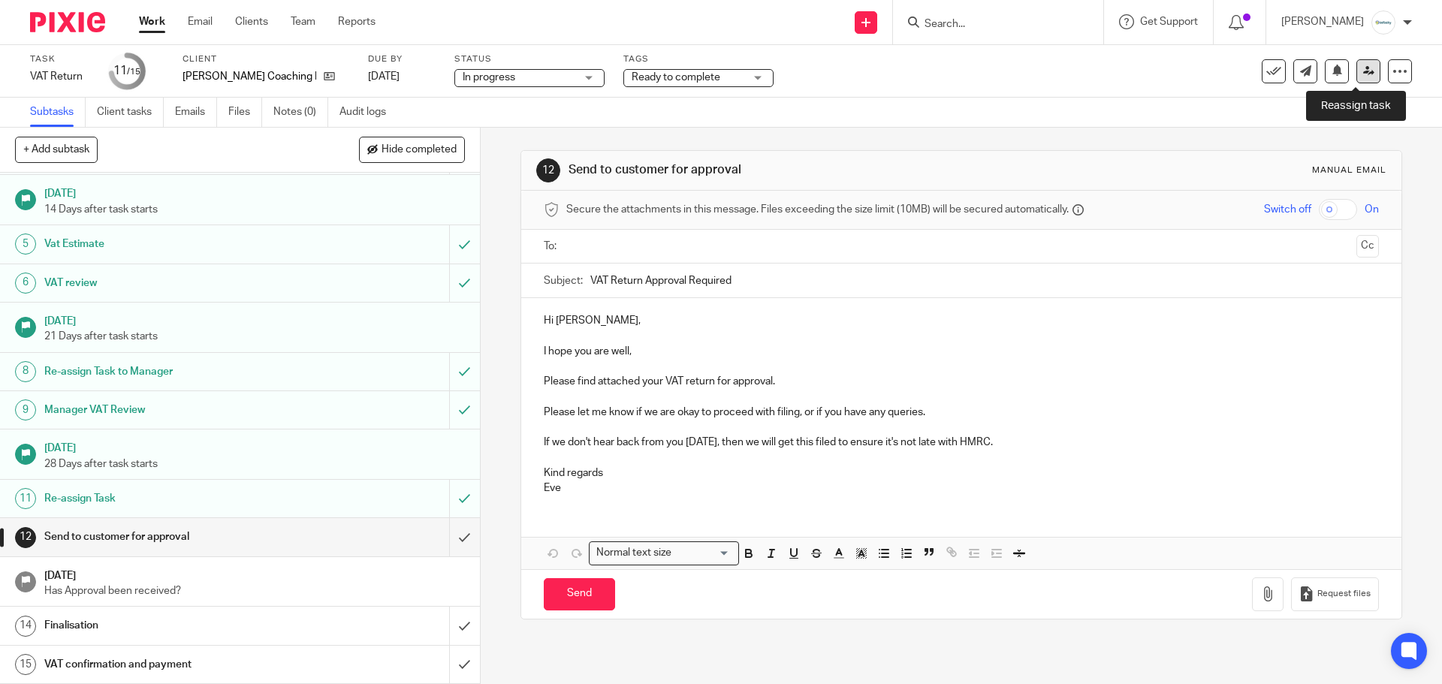
click at [1362, 66] on link at bounding box center [1369, 71] width 24 height 24
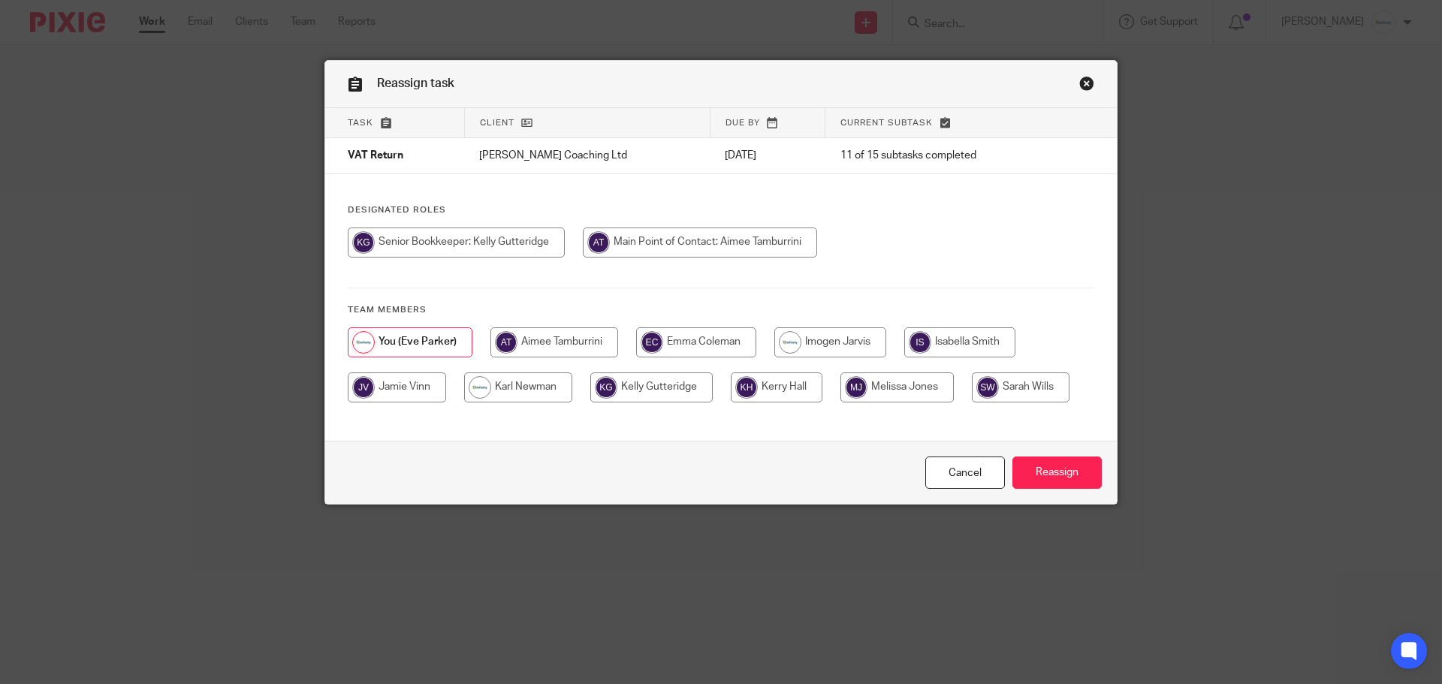
click at [654, 394] on input "radio" at bounding box center [651, 388] width 122 height 30
radio input "true"
click at [1031, 469] on input "Reassign" at bounding box center [1057, 473] width 89 height 32
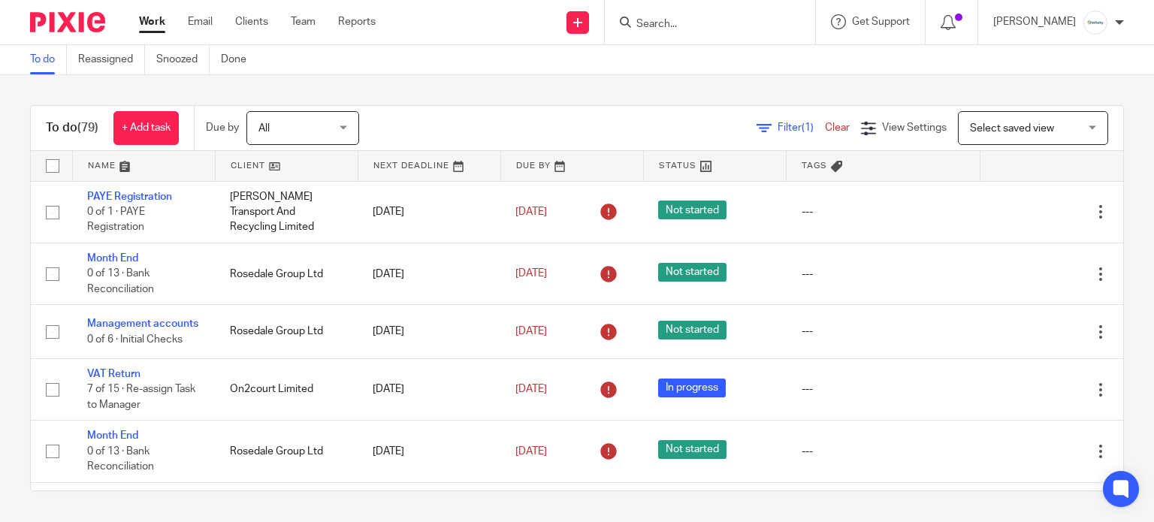
click at [745, 20] on input "Search" at bounding box center [702, 25] width 135 height 14
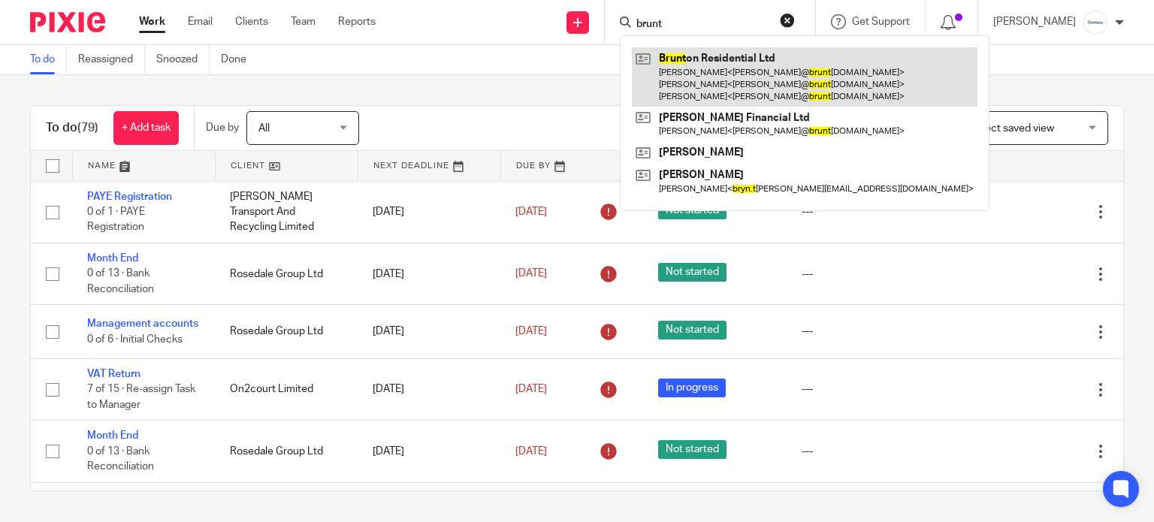
type input "brunt"
click at [761, 68] on link at bounding box center [805, 76] width 346 height 59
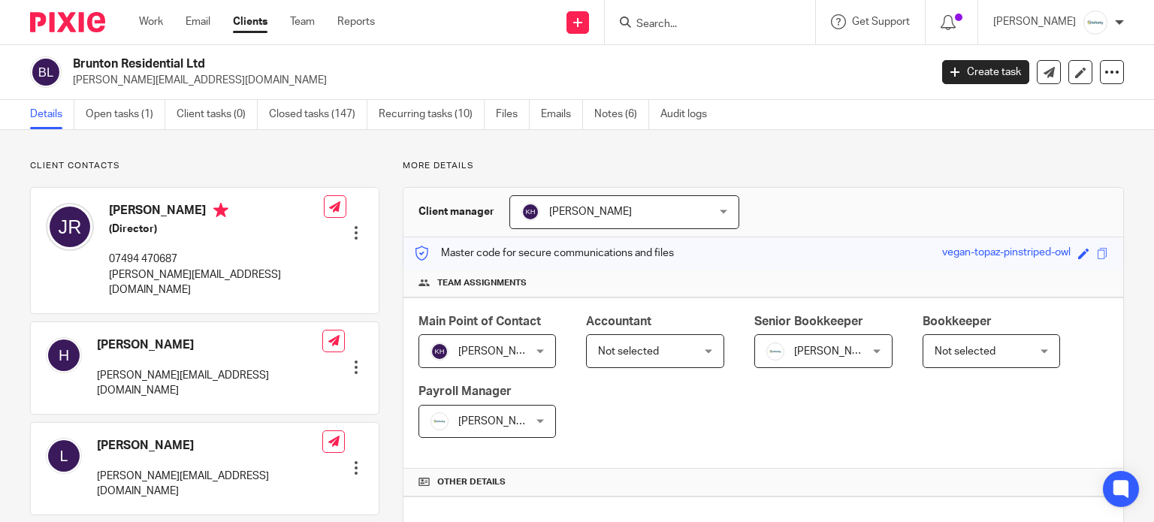
click at [715, 25] on input "Search" at bounding box center [702, 25] width 135 height 14
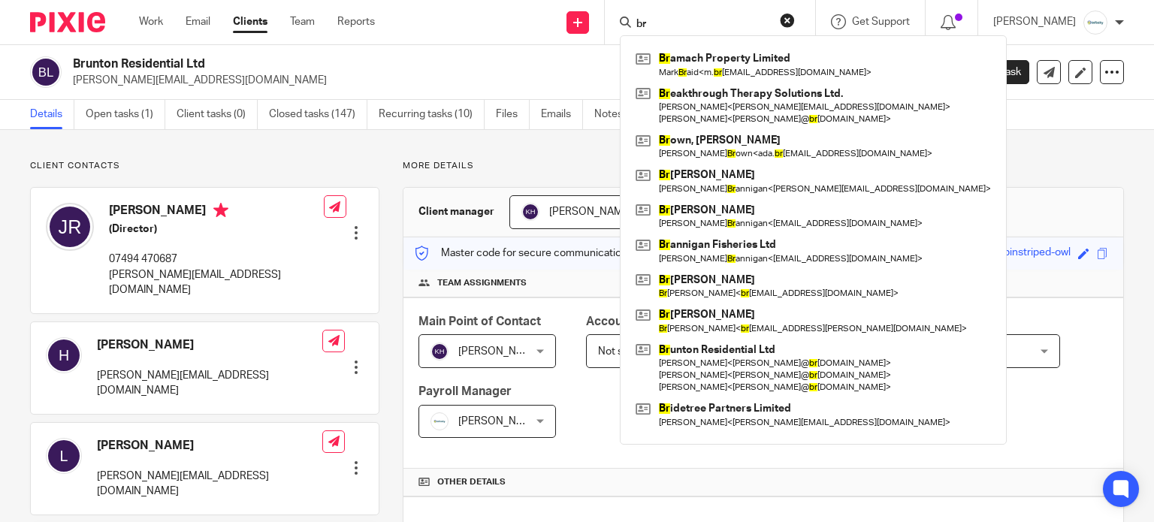
type input "br"
click at [382, 59] on h2 "Brunton Residential Ltd" at bounding box center [412, 64] width 678 height 16
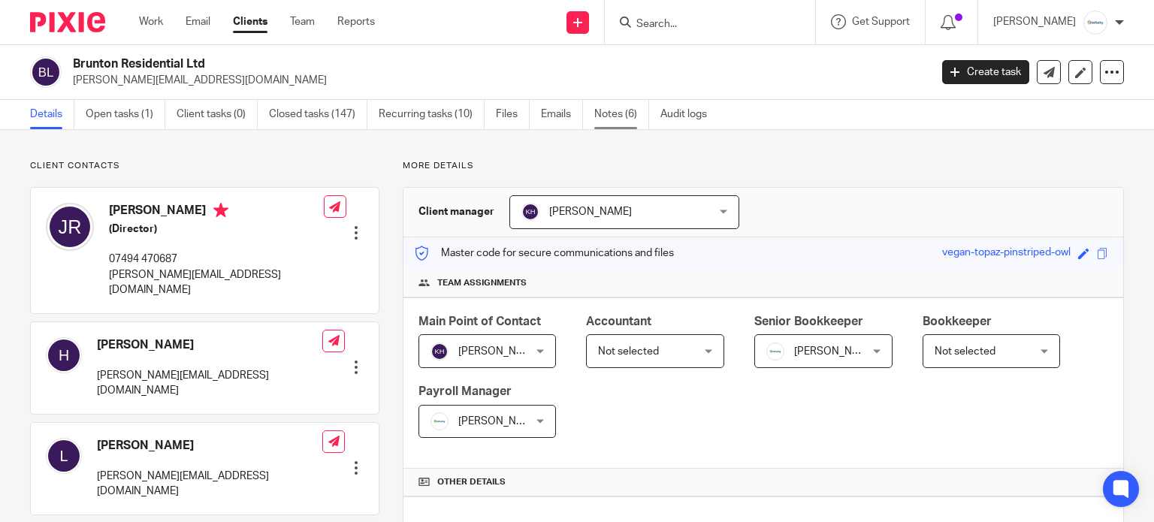
click at [621, 111] on link "Notes (6)" at bounding box center [621, 114] width 55 height 29
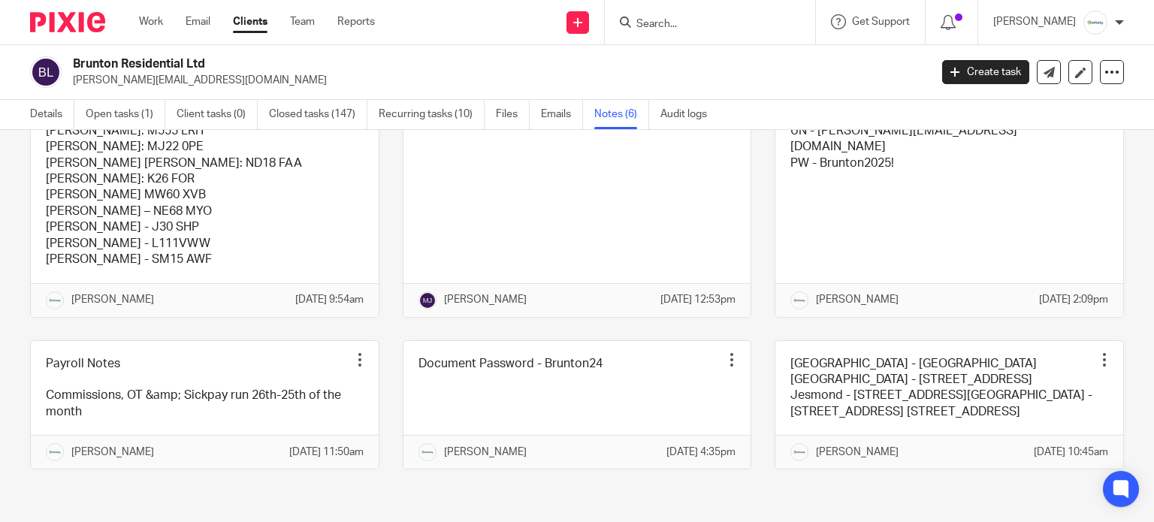
scroll to position [189, 0]
